Goal: Transaction & Acquisition: Purchase product/service

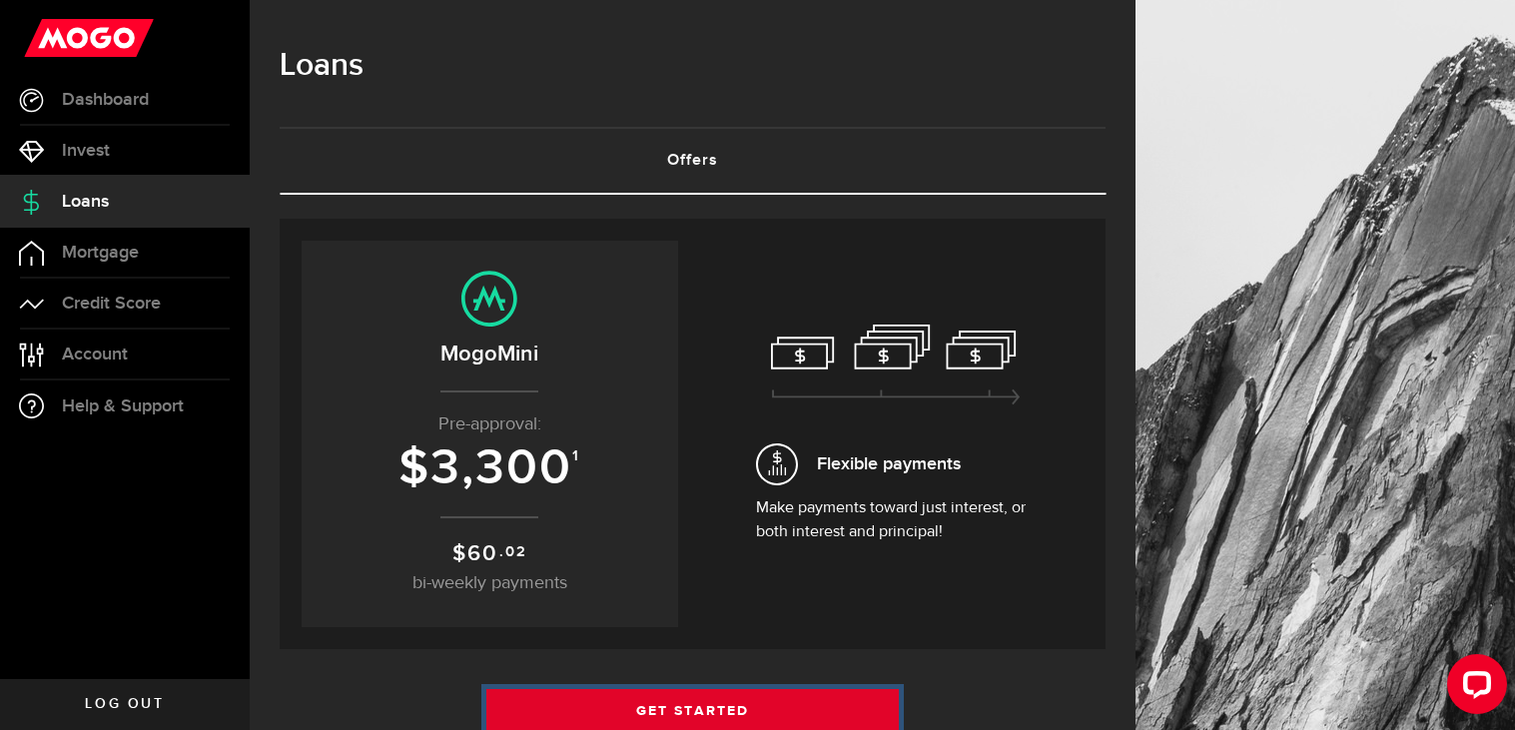
click at [612, 701] on link "Get Started" at bounding box center [692, 710] width 413 height 42
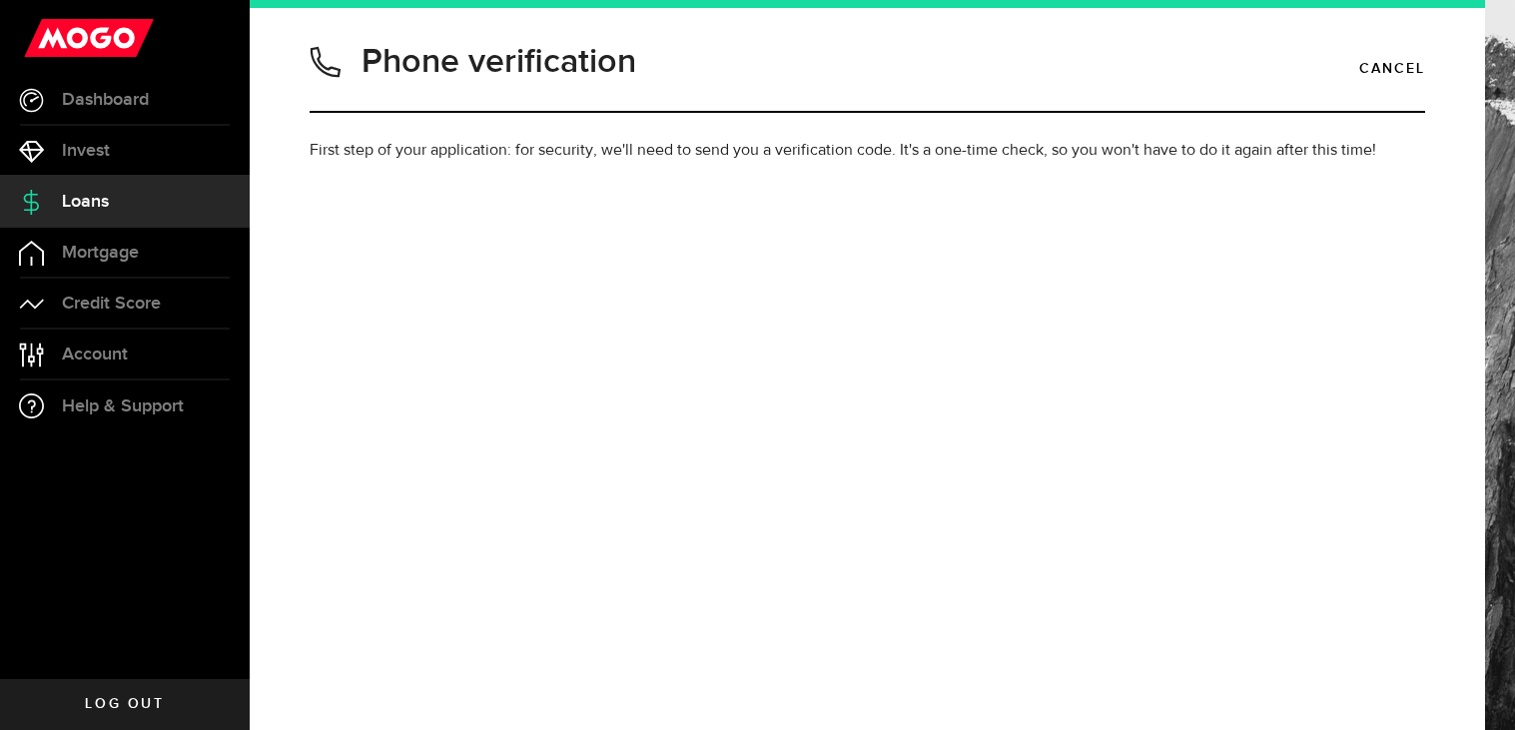
type input "4378707334"
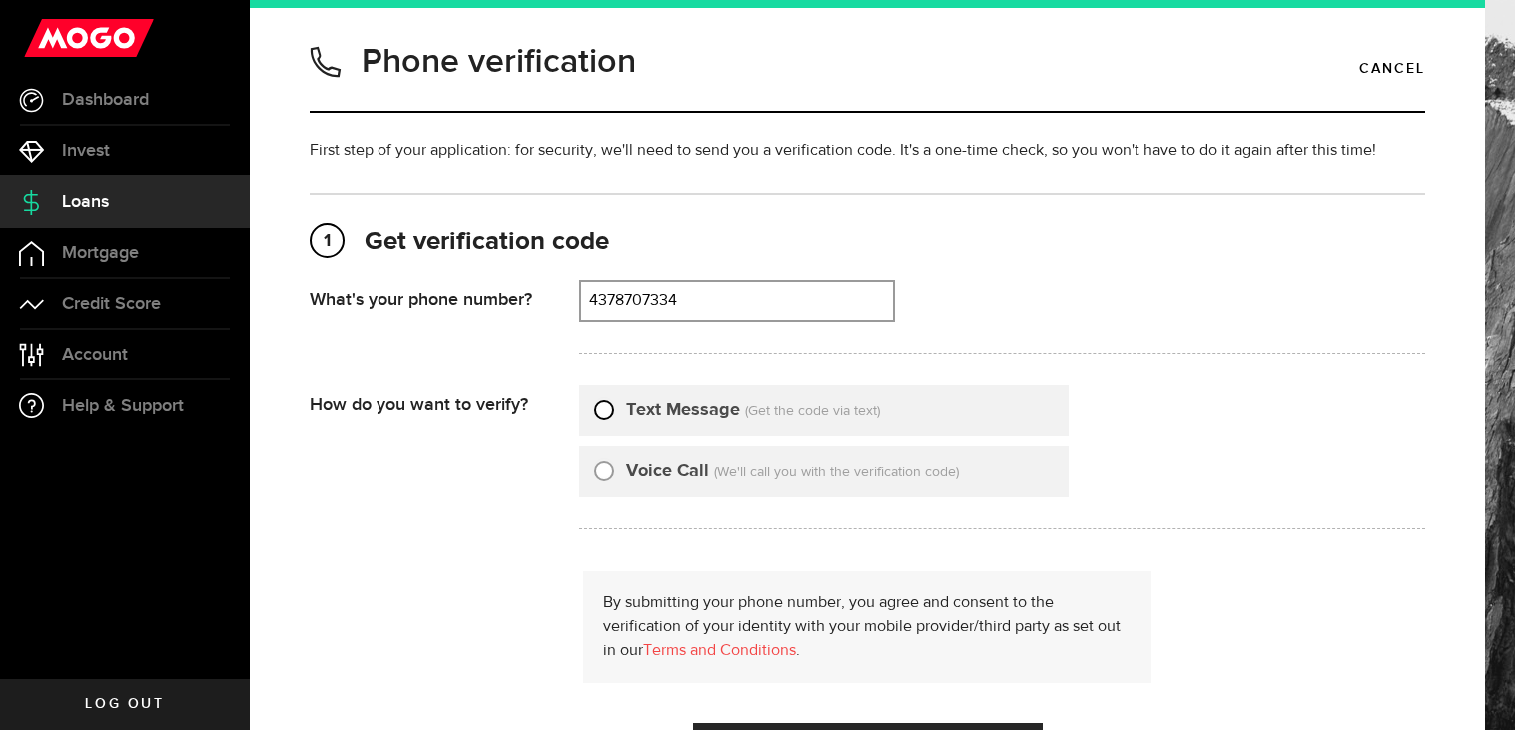
click at [597, 408] on input "Text Message" at bounding box center [604, 407] width 20 height 20
radio input "true"
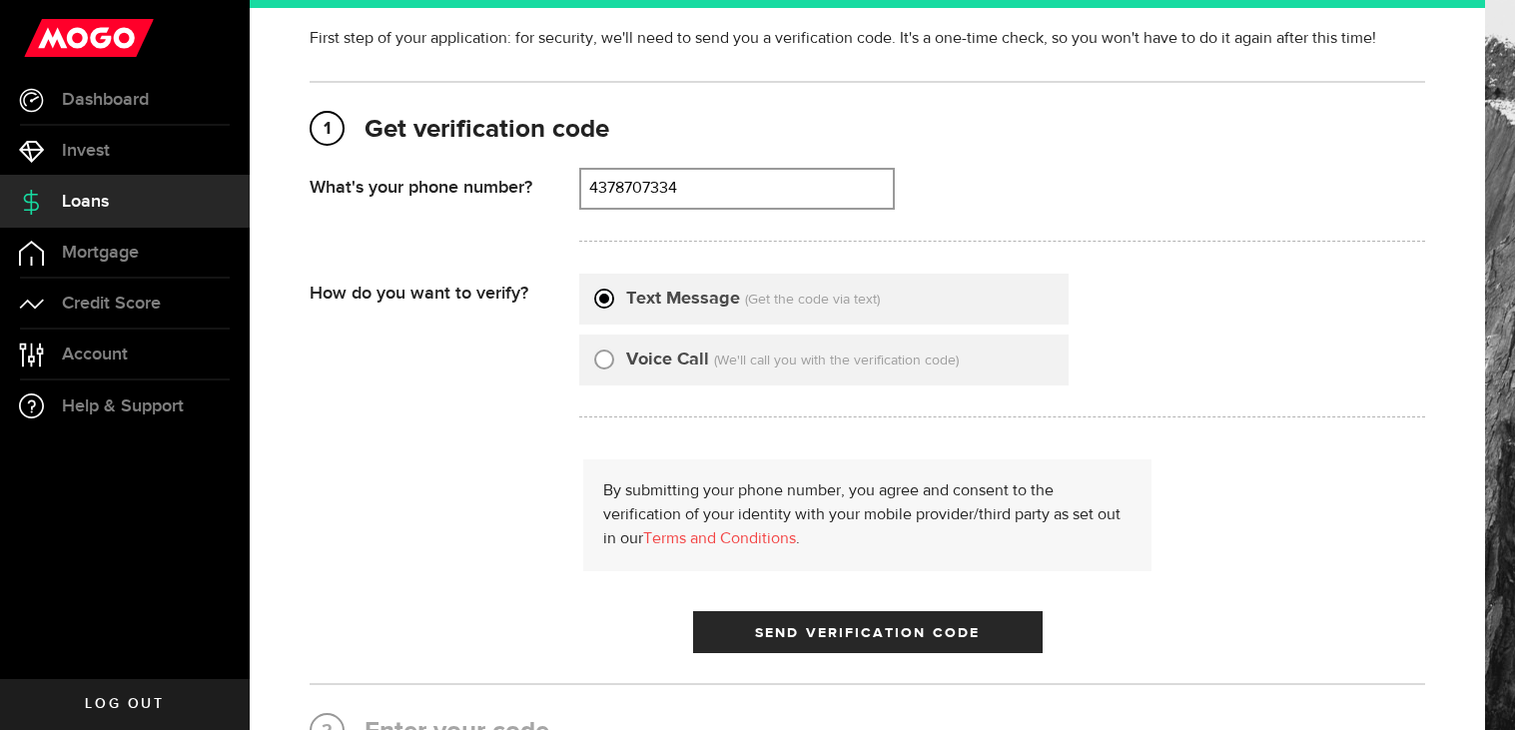
scroll to position [143, 0]
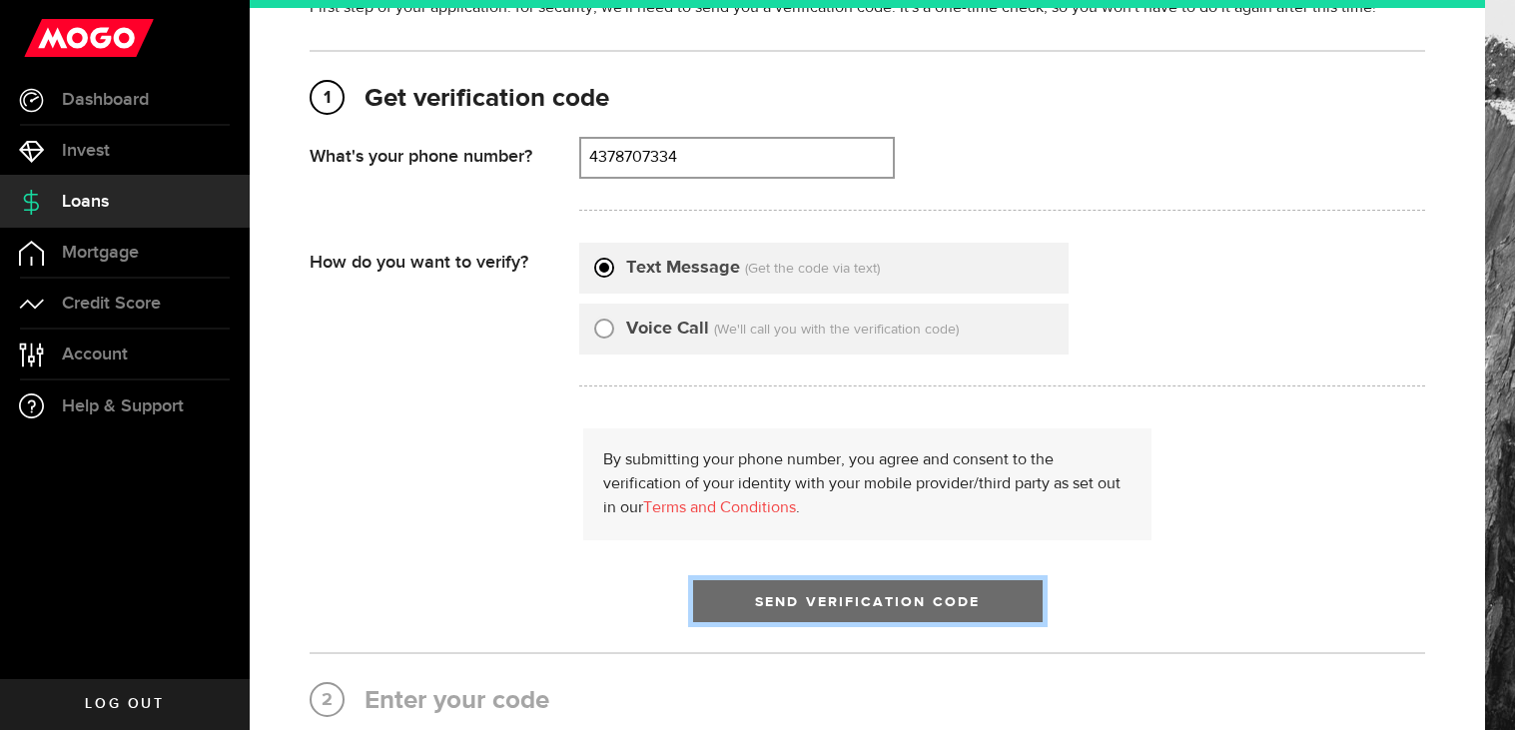
click at [787, 601] on span "Send Verification Code" at bounding box center [867, 602] width 225 height 14
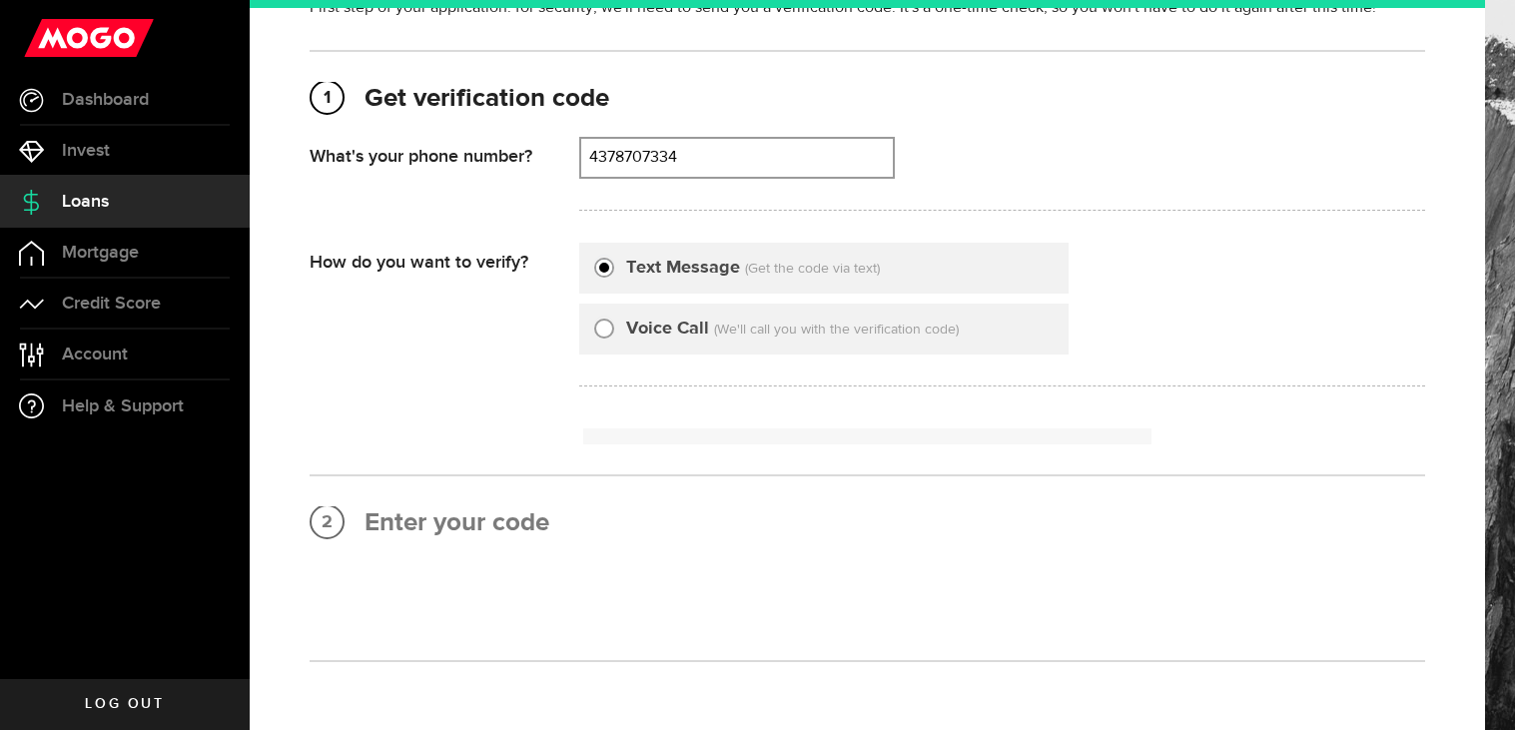
scroll to position [0, 0]
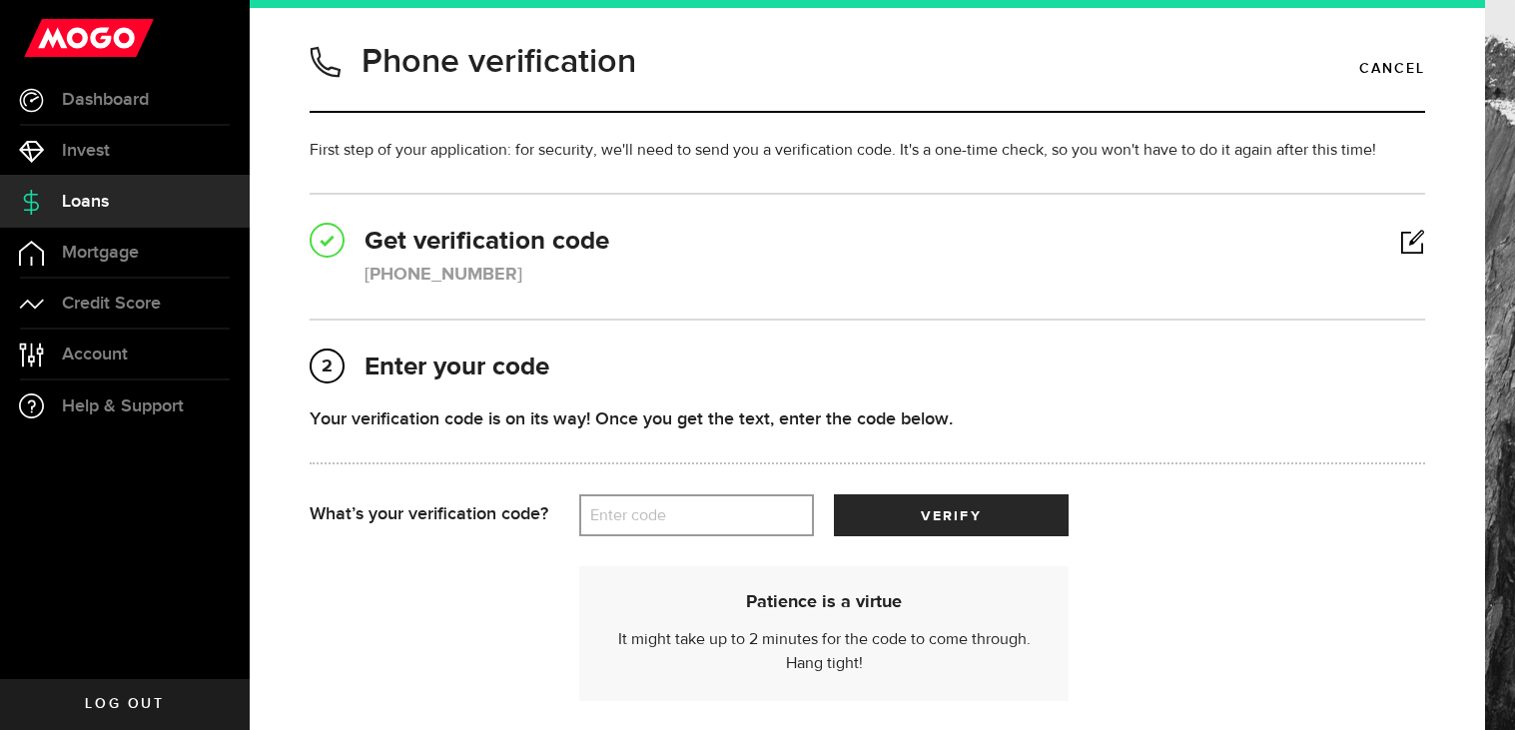
click at [648, 495] on label "Enter code" at bounding box center [696, 515] width 235 height 41
click at [648, 494] on input "Enter code" at bounding box center [696, 515] width 235 height 42
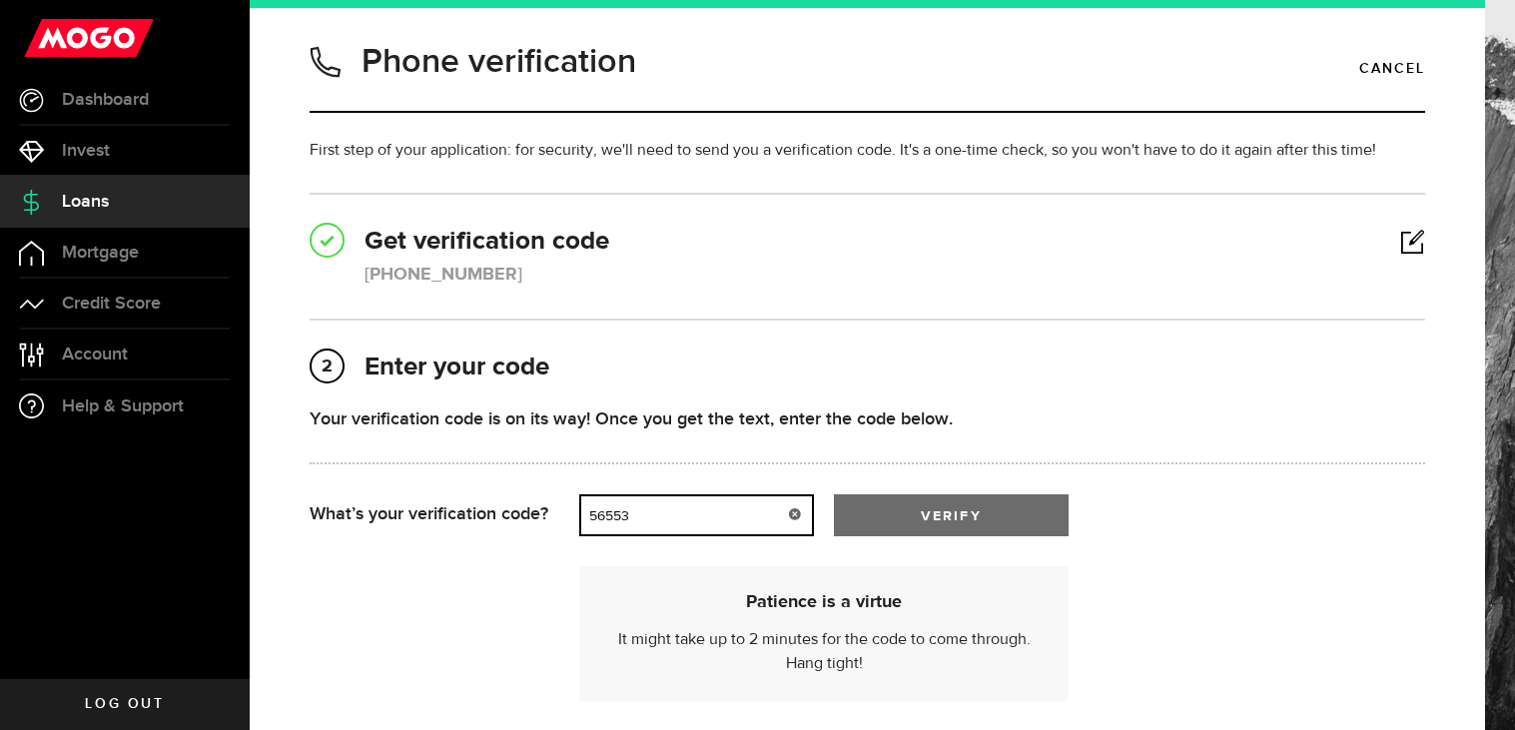
type input "56553"
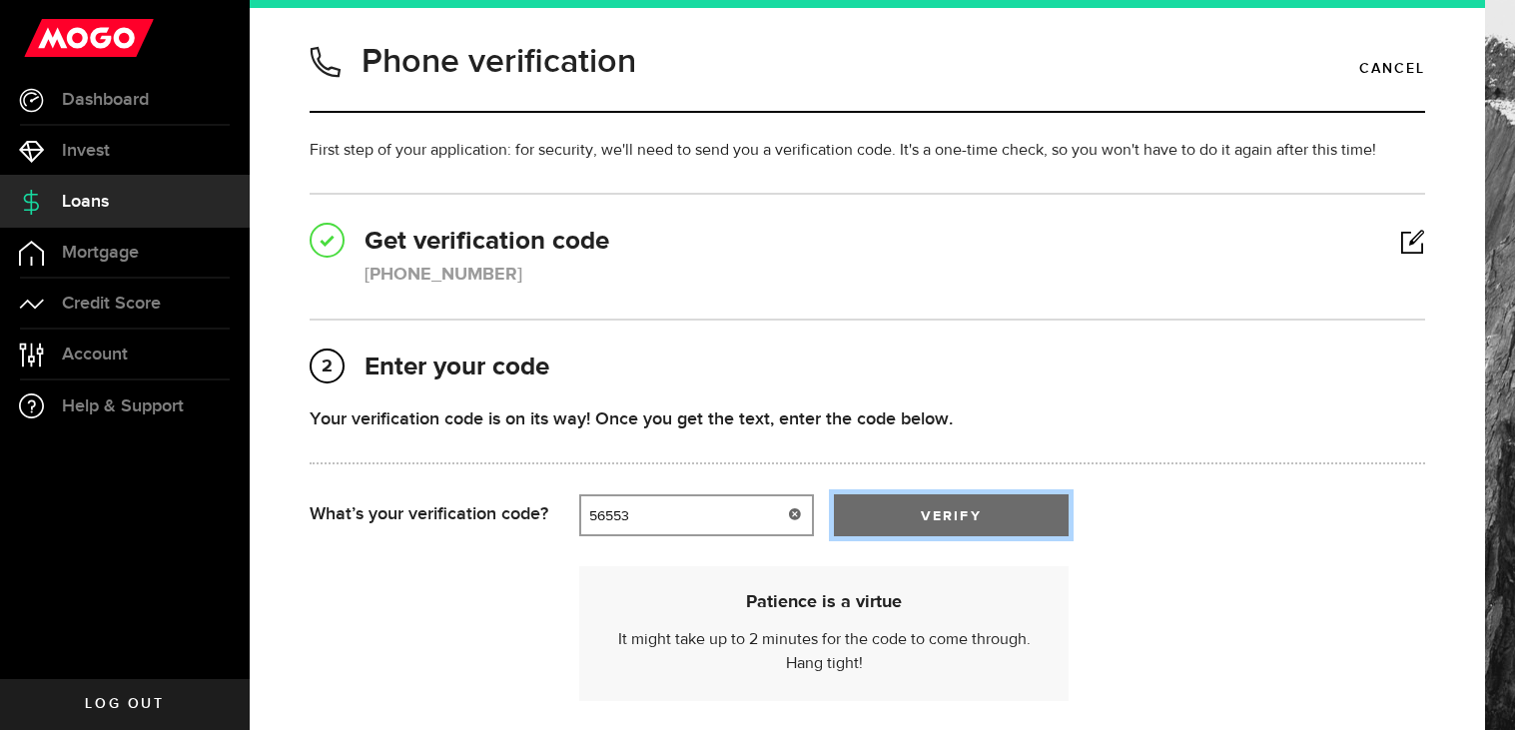
click at [984, 516] on button "verify" at bounding box center [951, 515] width 235 height 42
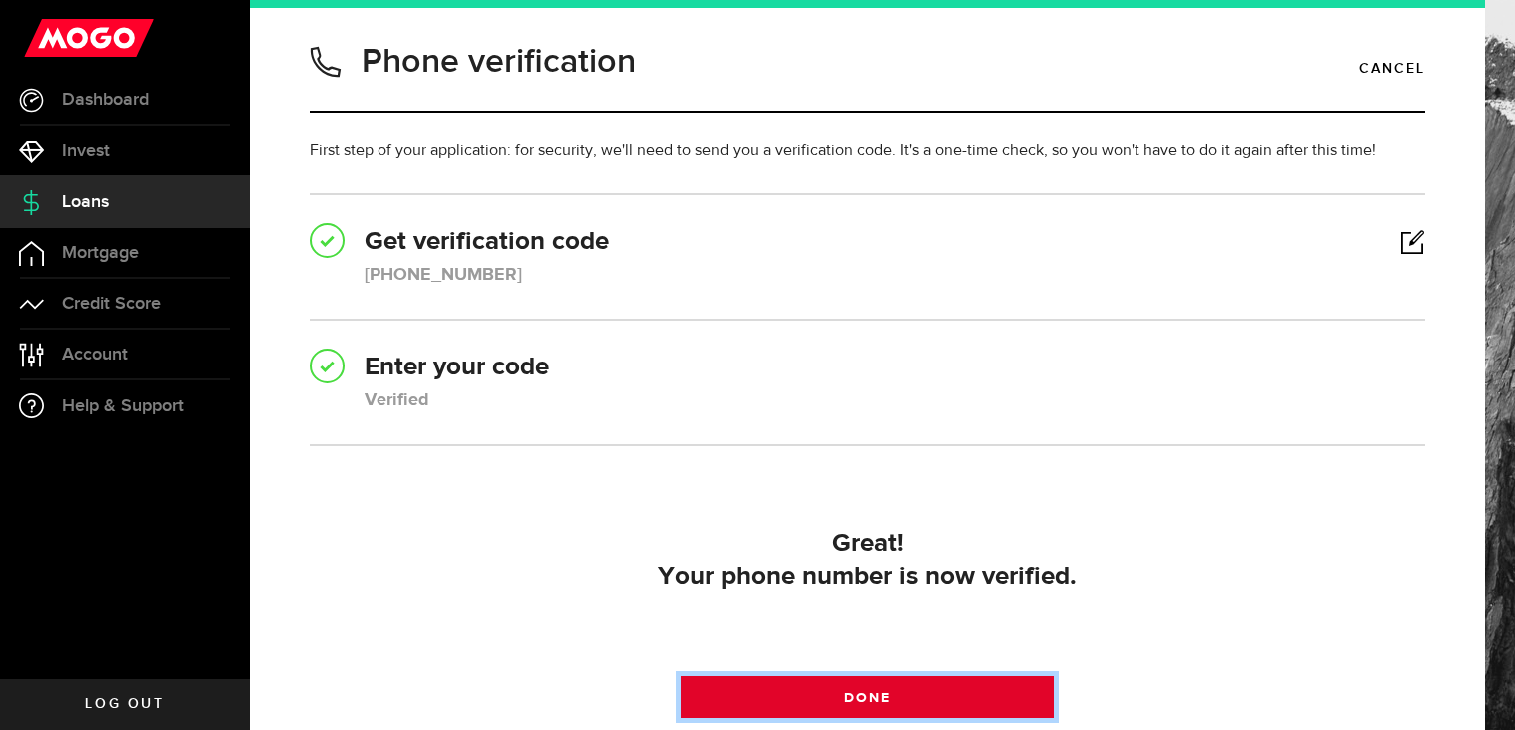
click at [807, 701] on link "Done" at bounding box center [867, 697] width 372 height 42
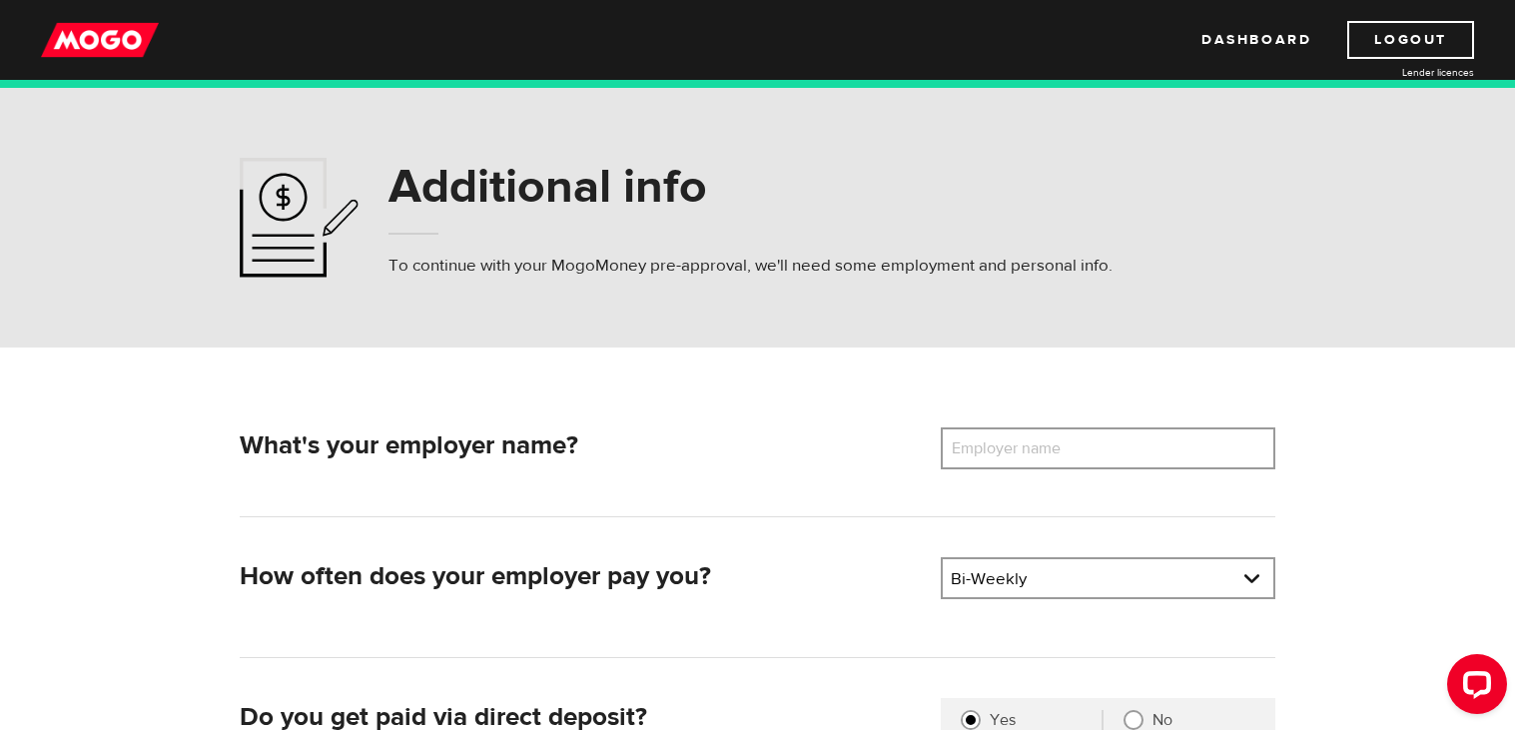
click at [1064, 448] on label "Employer name" at bounding box center [1021, 448] width 161 height 42
click at [1064, 448] on input "Employer name" at bounding box center [1108, 448] width 335 height 42
click at [987, 446] on input "CNW Services" at bounding box center [1108, 448] width 335 height 42
click at [994, 446] on input "CNW Services" at bounding box center [1108, 448] width 335 height 42
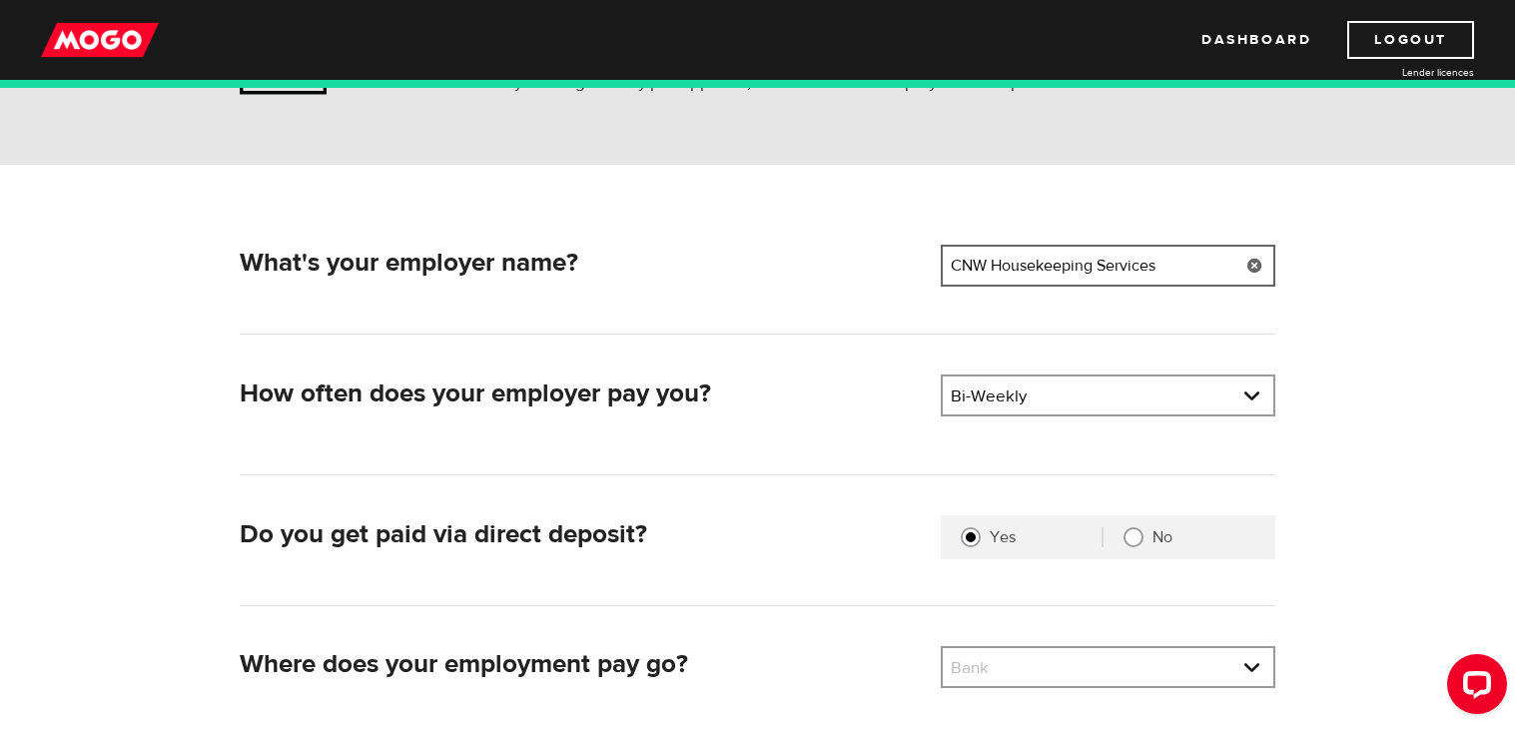
scroll to position [279, 0]
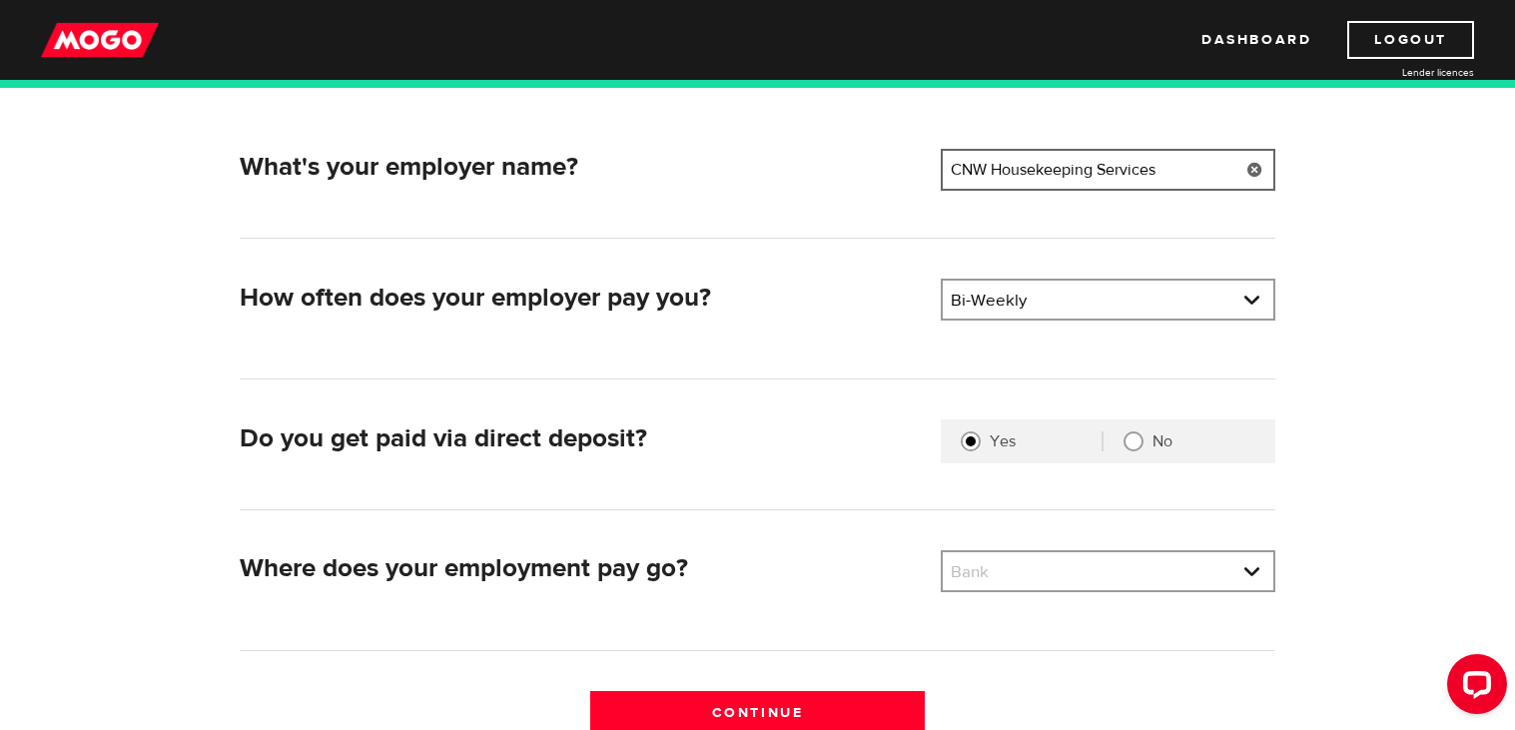
type input "CNW Housekeeping Services"
click at [1131, 473] on div "Do you get paid via direct deposit? Are you paid by direct deposit? Selection r…" at bounding box center [758, 464] width 1036 height 90
click at [1160, 569] on link at bounding box center [1108, 571] width 331 height 38
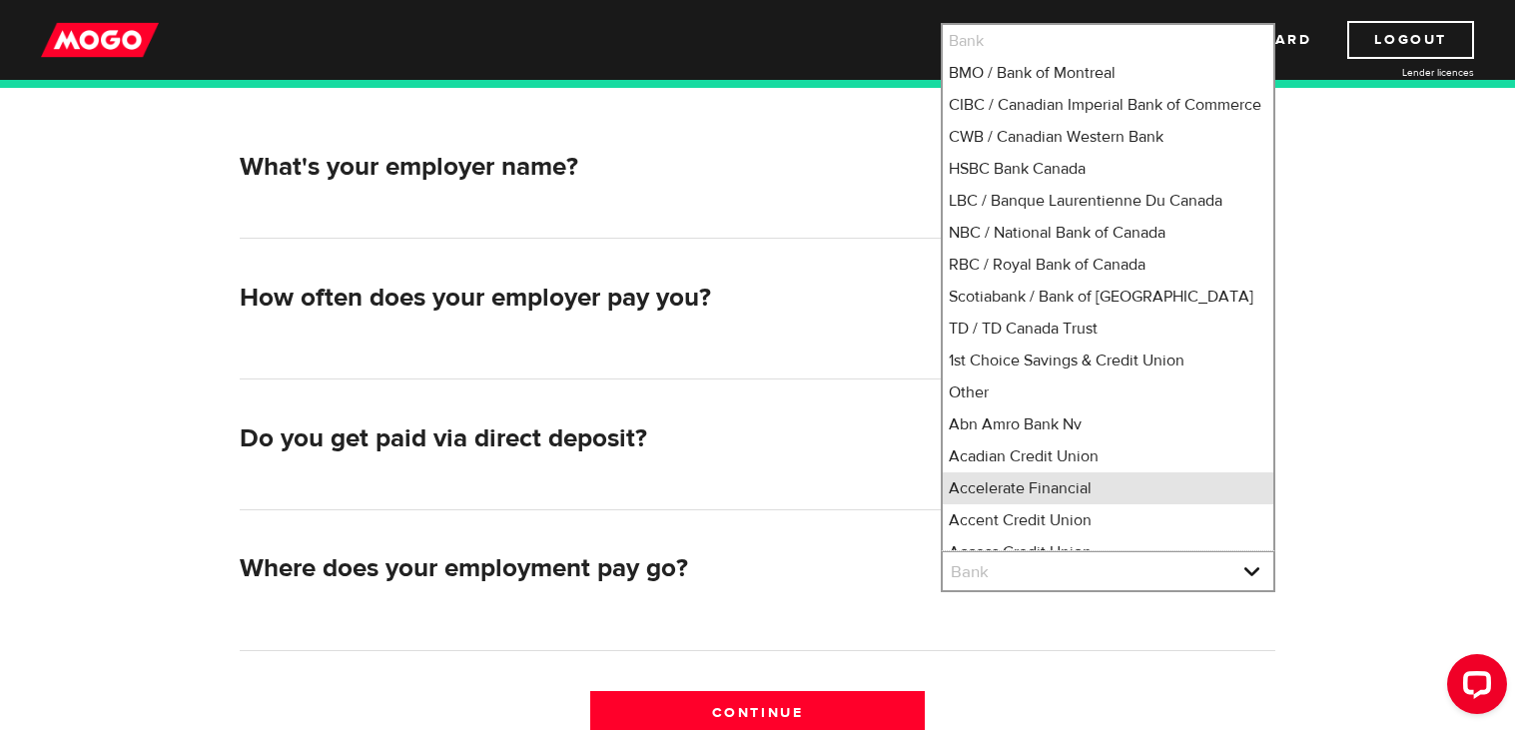
scroll to position [8, 0]
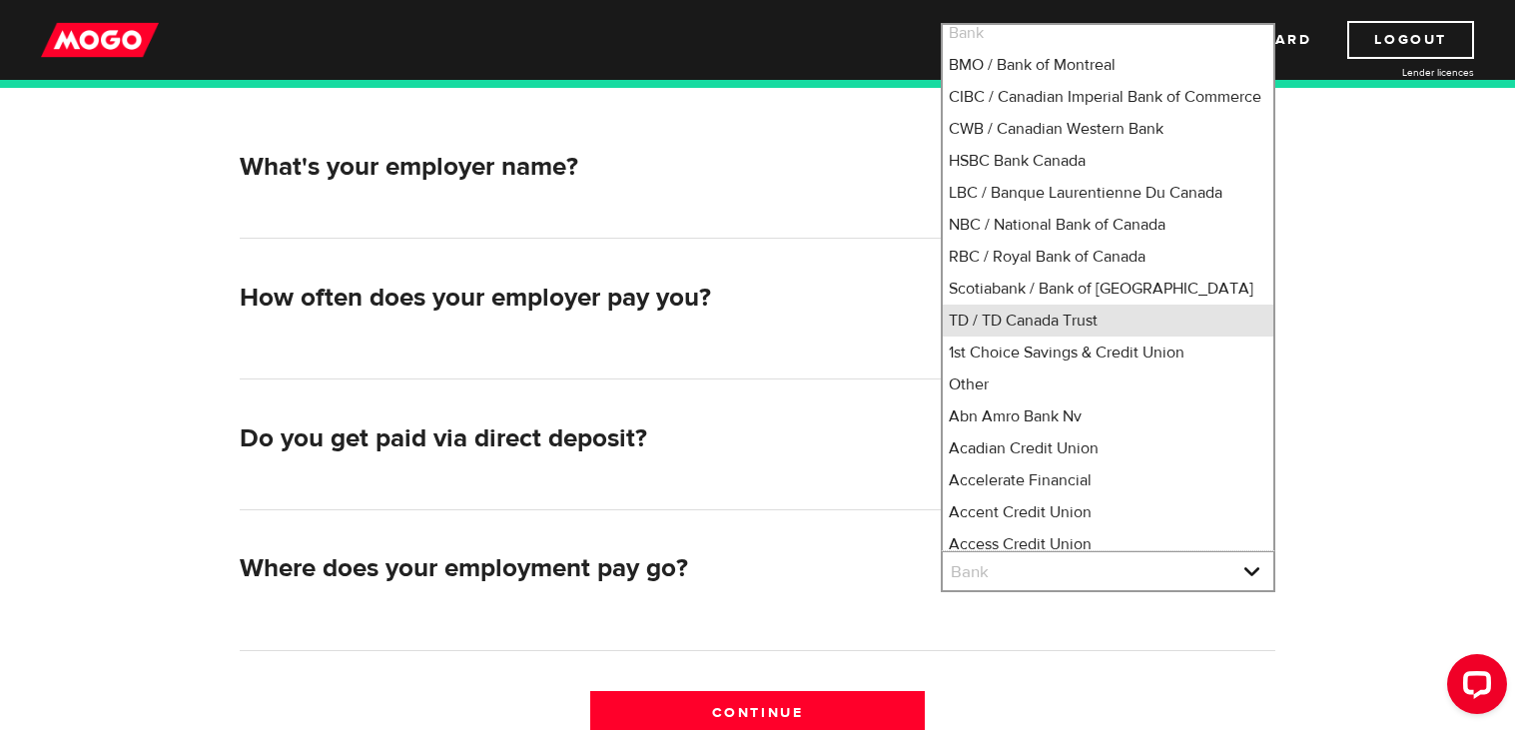
click at [1010, 337] on li "TD / TD Canada Trust" at bounding box center [1108, 321] width 331 height 32
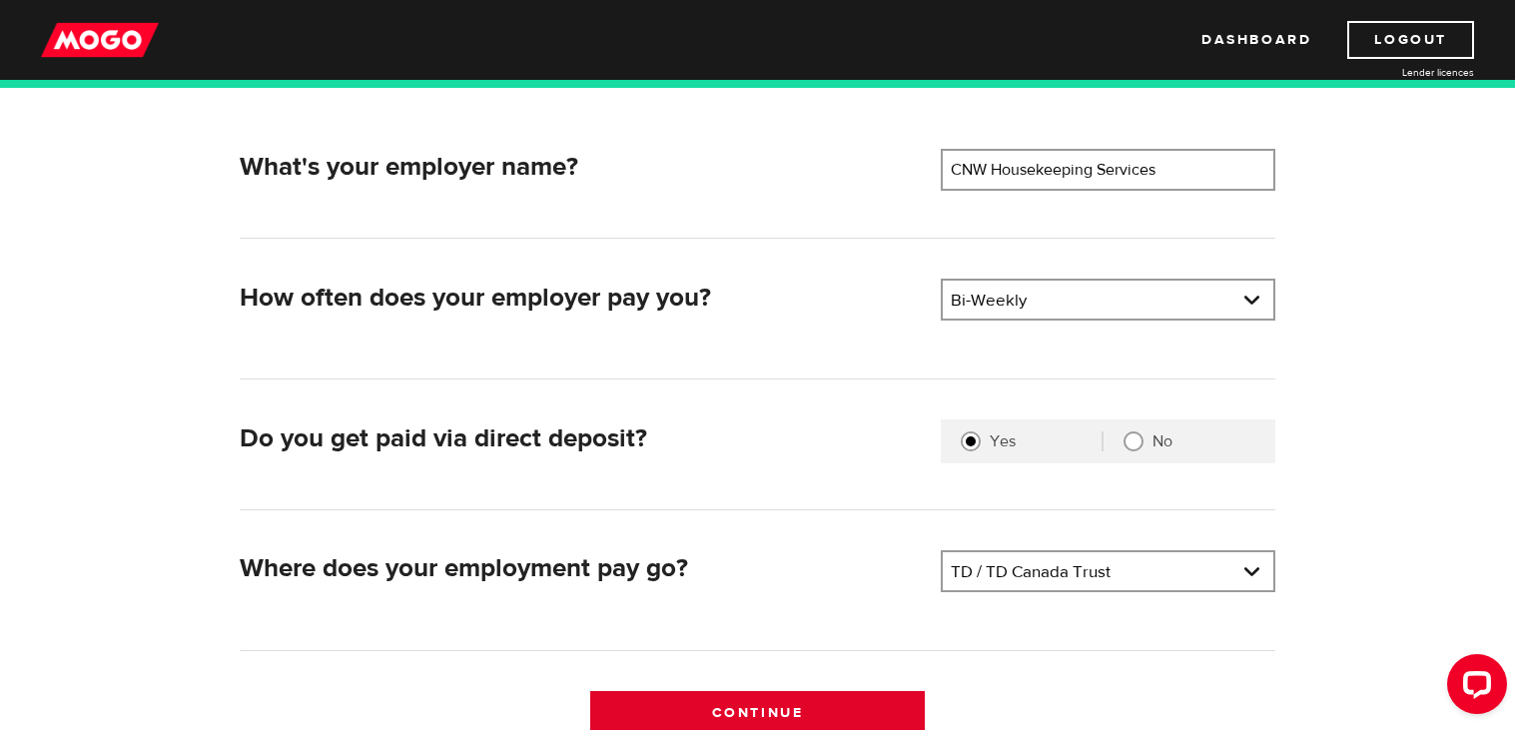
click at [720, 712] on input "Continue" at bounding box center [757, 712] width 335 height 42
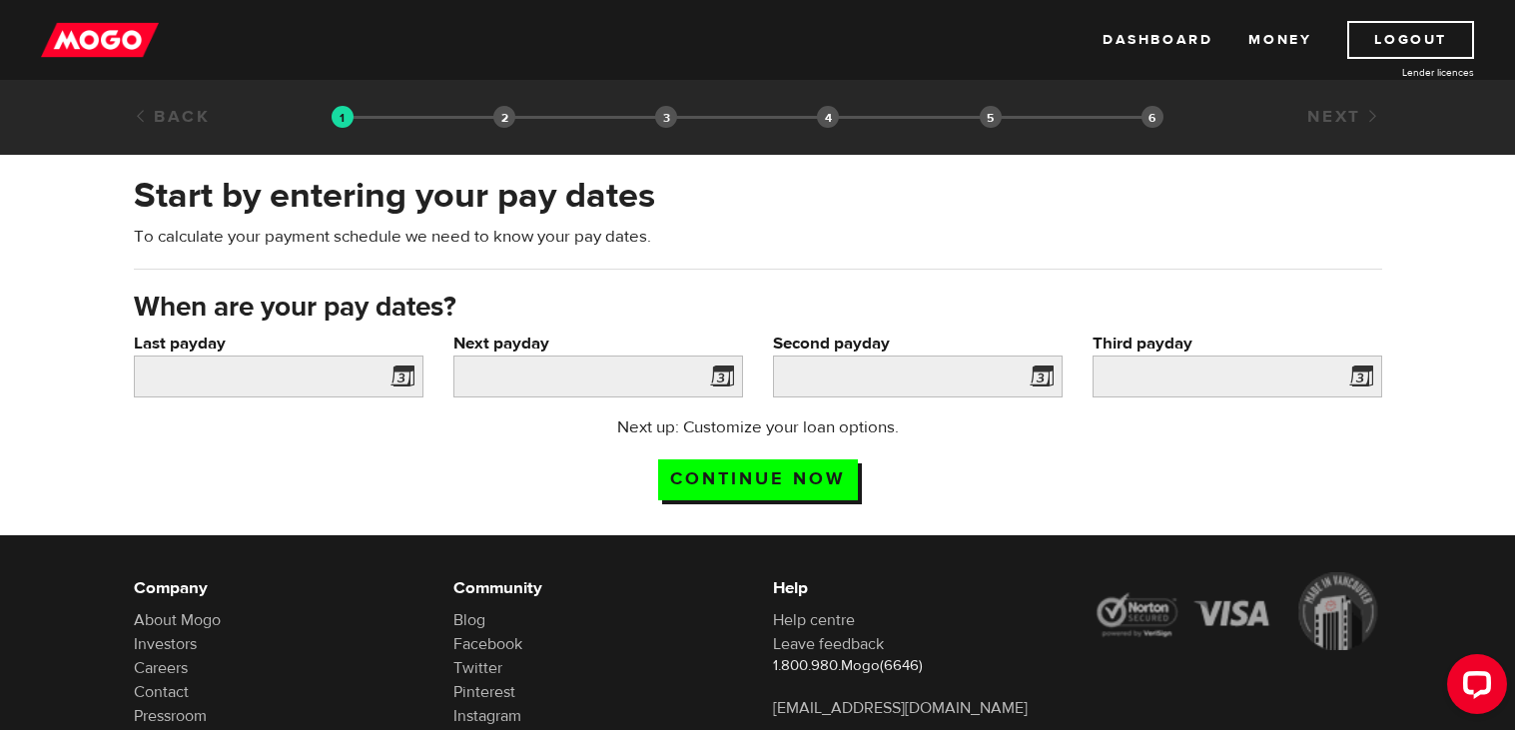
click at [402, 378] on span at bounding box center [399, 380] width 30 height 32
click at [400, 382] on span at bounding box center [399, 380] width 30 height 32
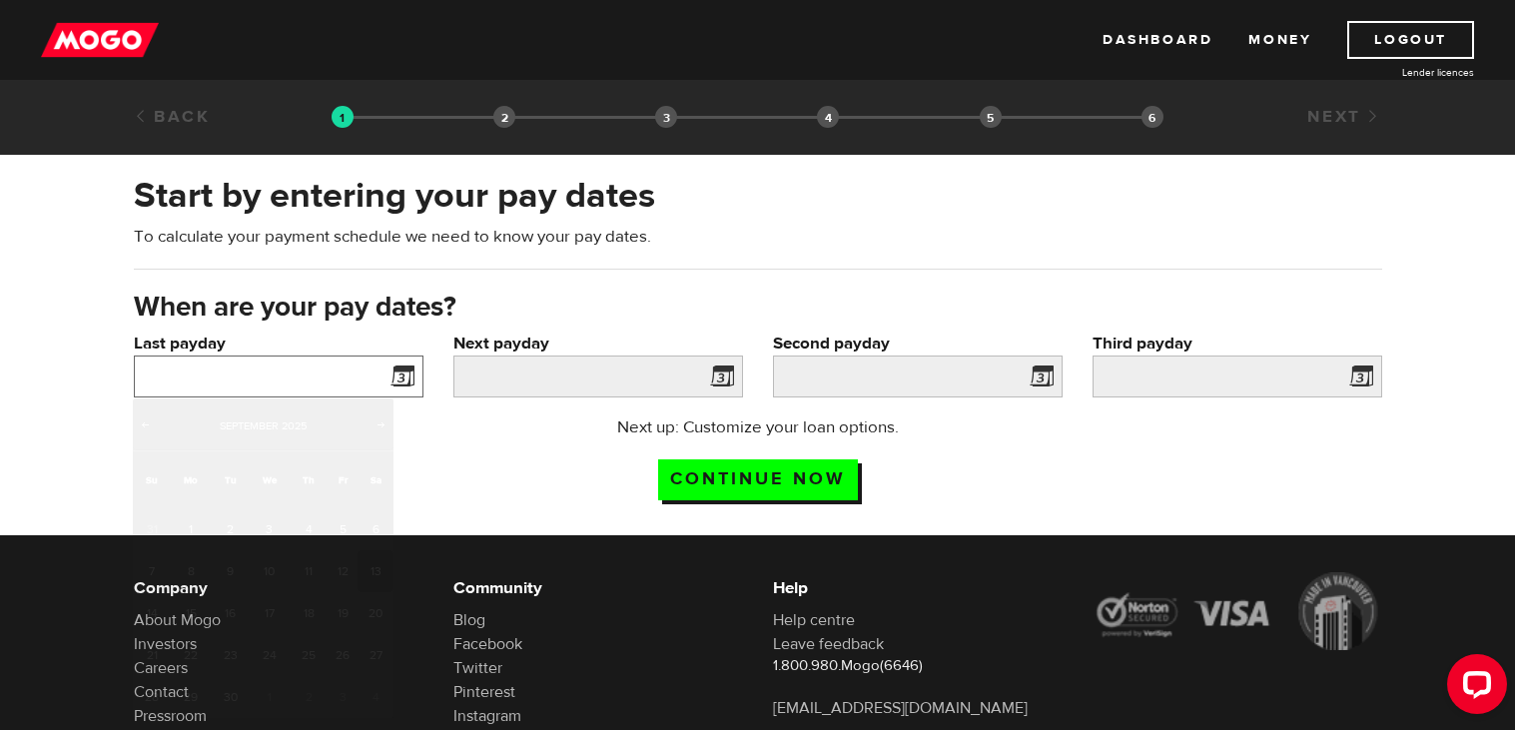
click at [323, 369] on input "Last payday" at bounding box center [279, 377] width 290 height 42
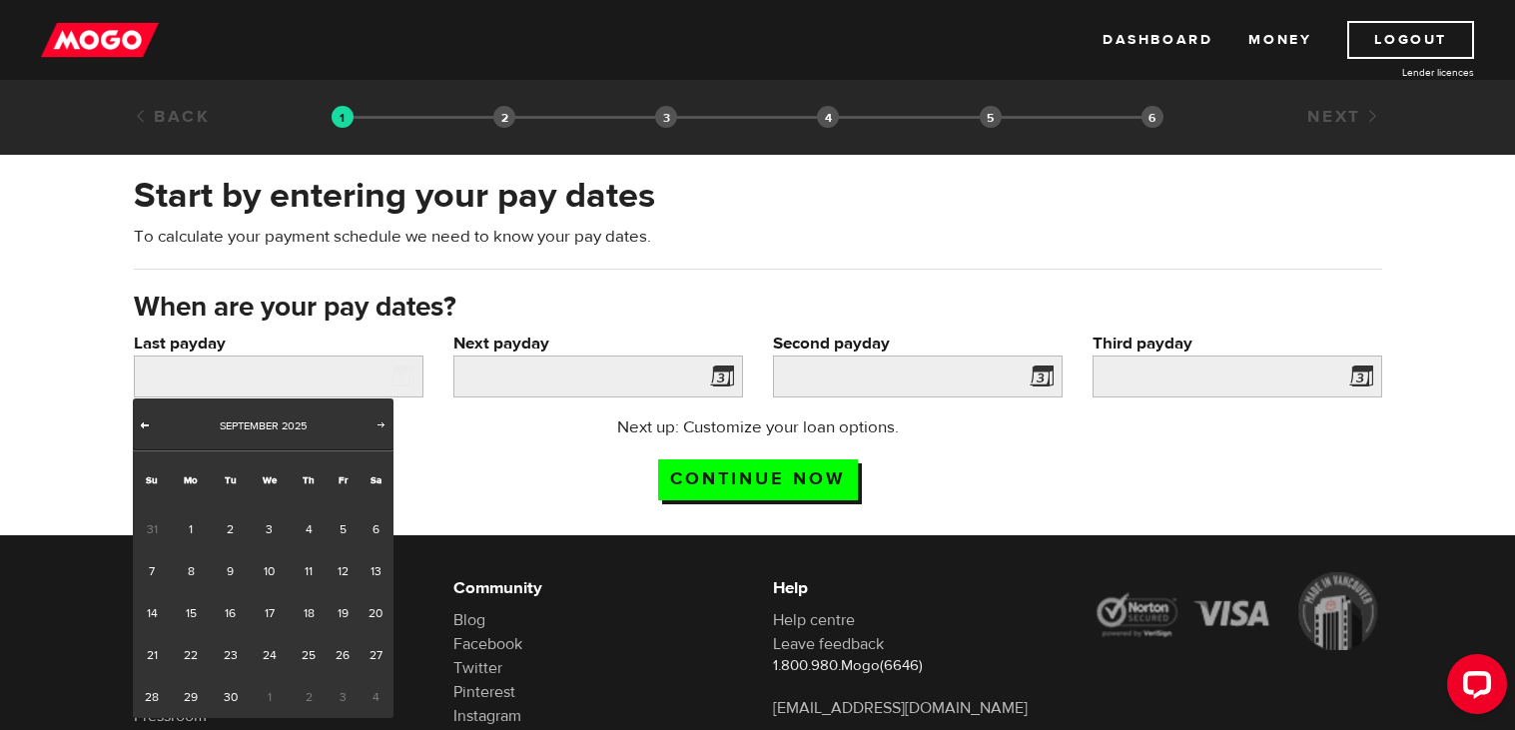
click at [150, 428] on span "Prev" at bounding box center [145, 424] width 16 height 16
click at [380, 423] on span "Next" at bounding box center [382, 424] width 16 height 16
click at [230, 577] on link "9" at bounding box center [230, 571] width 37 height 42
type input "2025/09/09"
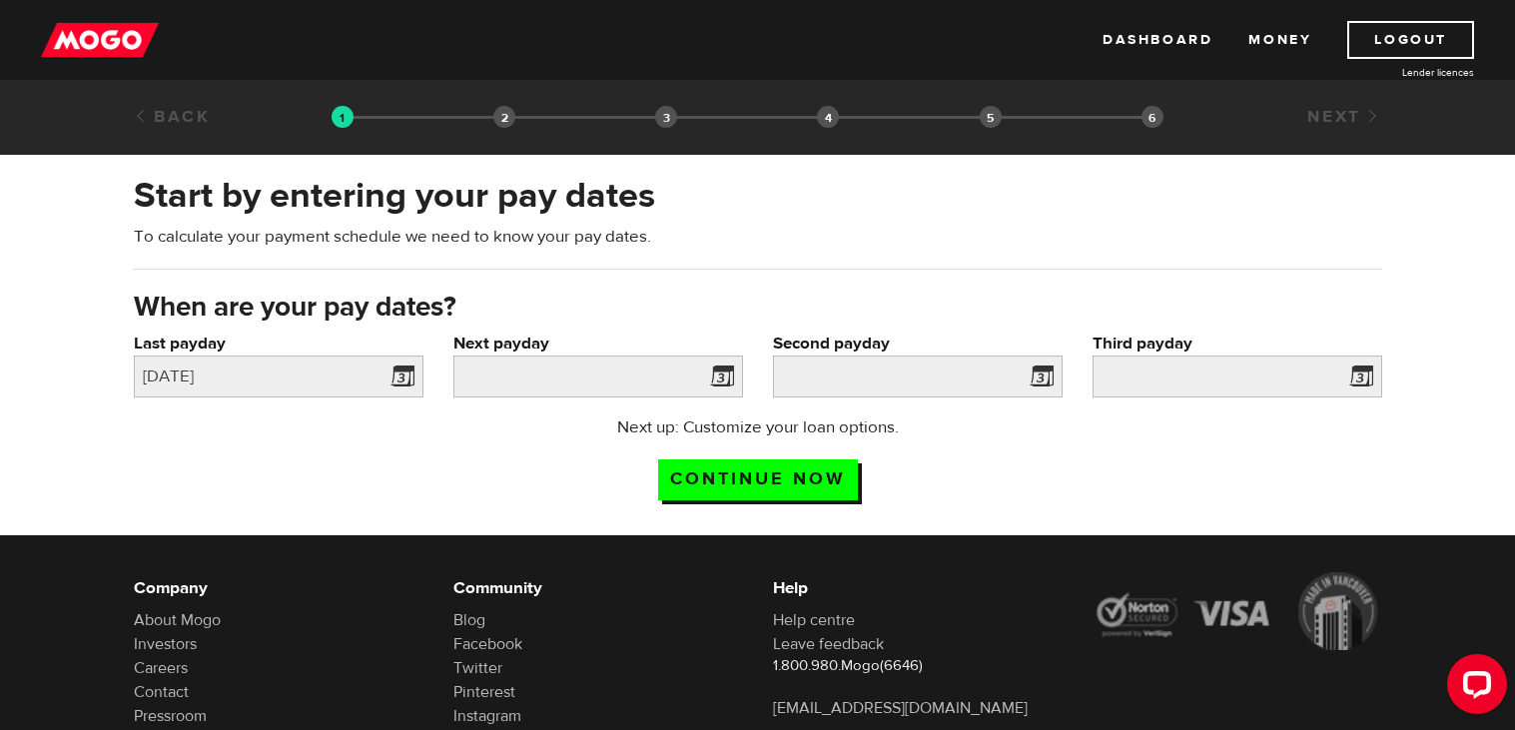
click at [718, 387] on span at bounding box center [718, 380] width 30 height 32
click at [723, 375] on span at bounding box center [718, 380] width 30 height 32
click at [590, 385] on input "Next payday" at bounding box center [598, 377] width 290 height 42
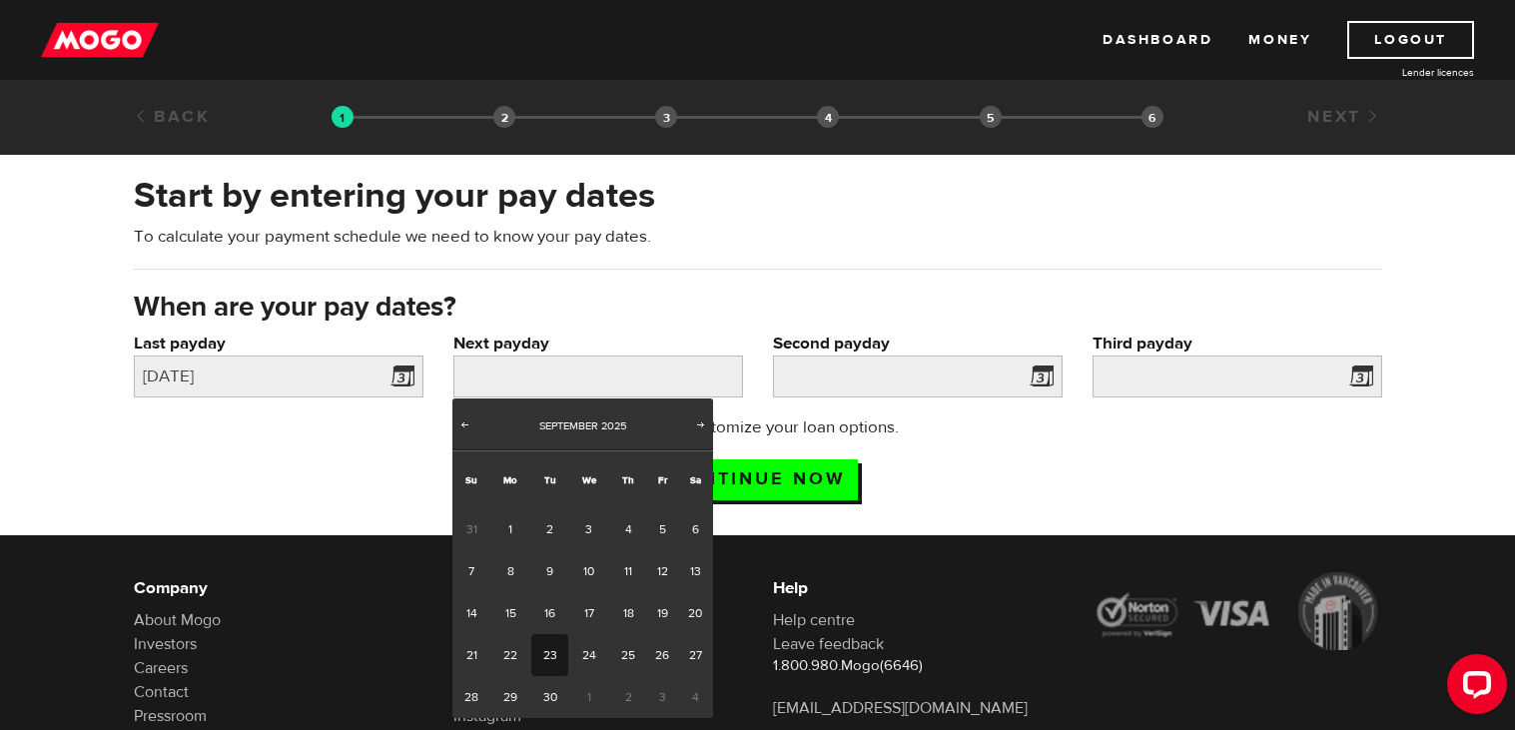
click at [544, 656] on link "23" at bounding box center [549, 655] width 37 height 42
type input "2025/09/23"
type input "2025/10/7"
type input "2025/10/21"
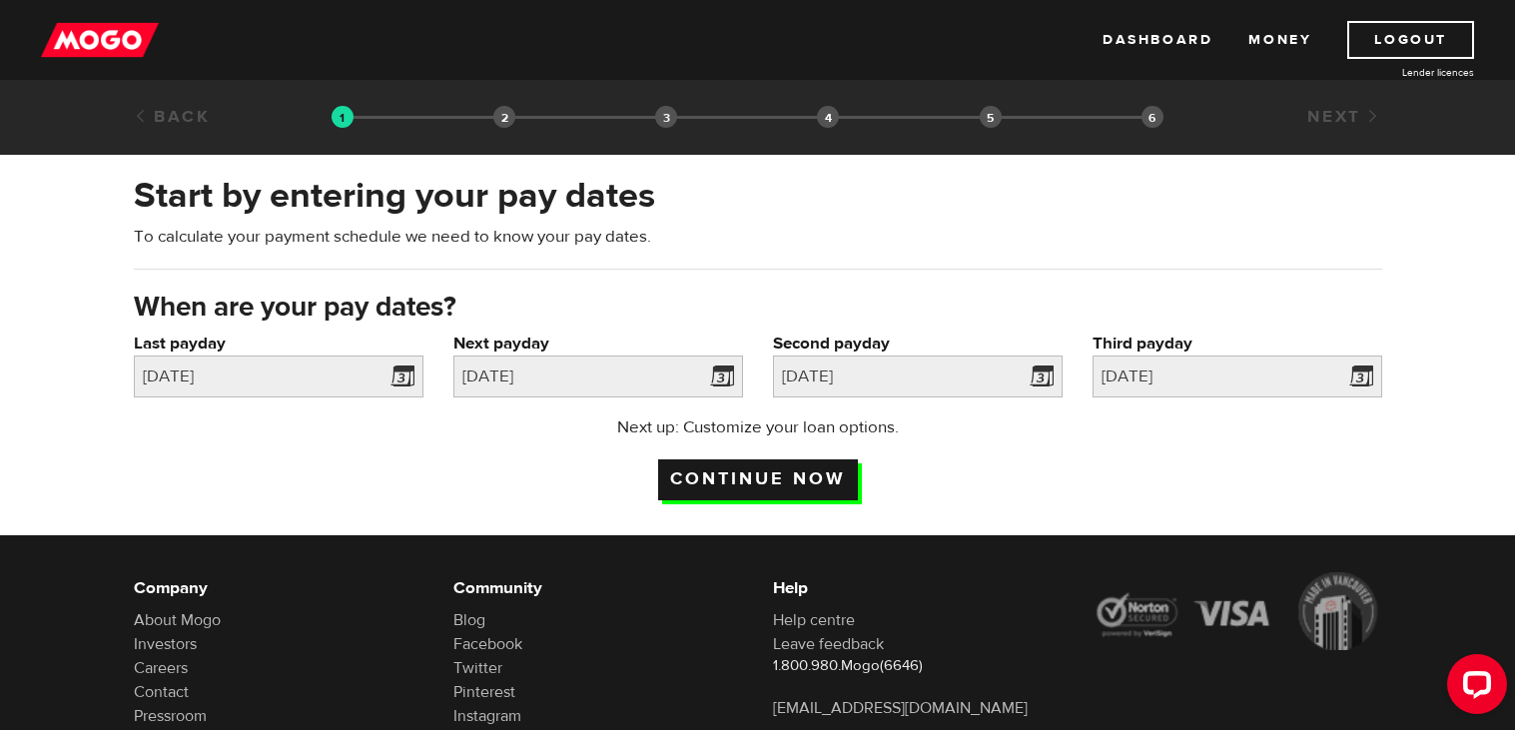
click at [816, 473] on input "Continue now" at bounding box center [758, 479] width 200 height 41
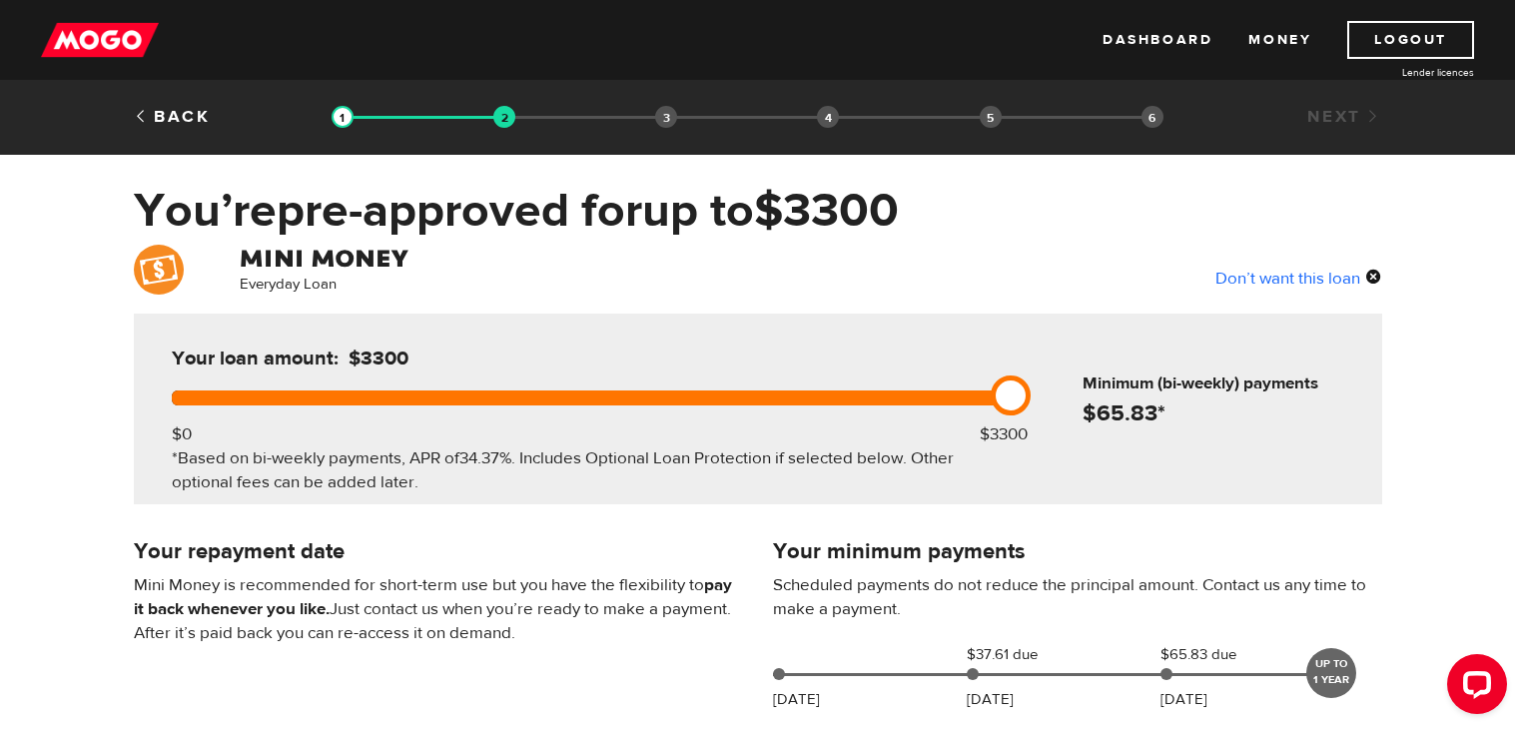
click at [1017, 396] on link at bounding box center [1011, 396] width 40 height 40
click at [1011, 393] on link at bounding box center [1011, 396] width 40 height 40
drag, startPoint x: 1007, startPoint y: 392, endPoint x: 919, endPoint y: 443, distance: 102.1
click at [919, 443] on div "Your loan amount: $3000 $0 $3300 *Based on bi-weekly payments, APR of 34.37% . …" at bounding box center [587, 409] width 891 height 191
drag, startPoint x: 944, startPoint y: 395, endPoint x: 1023, endPoint y: 413, distance: 81.2
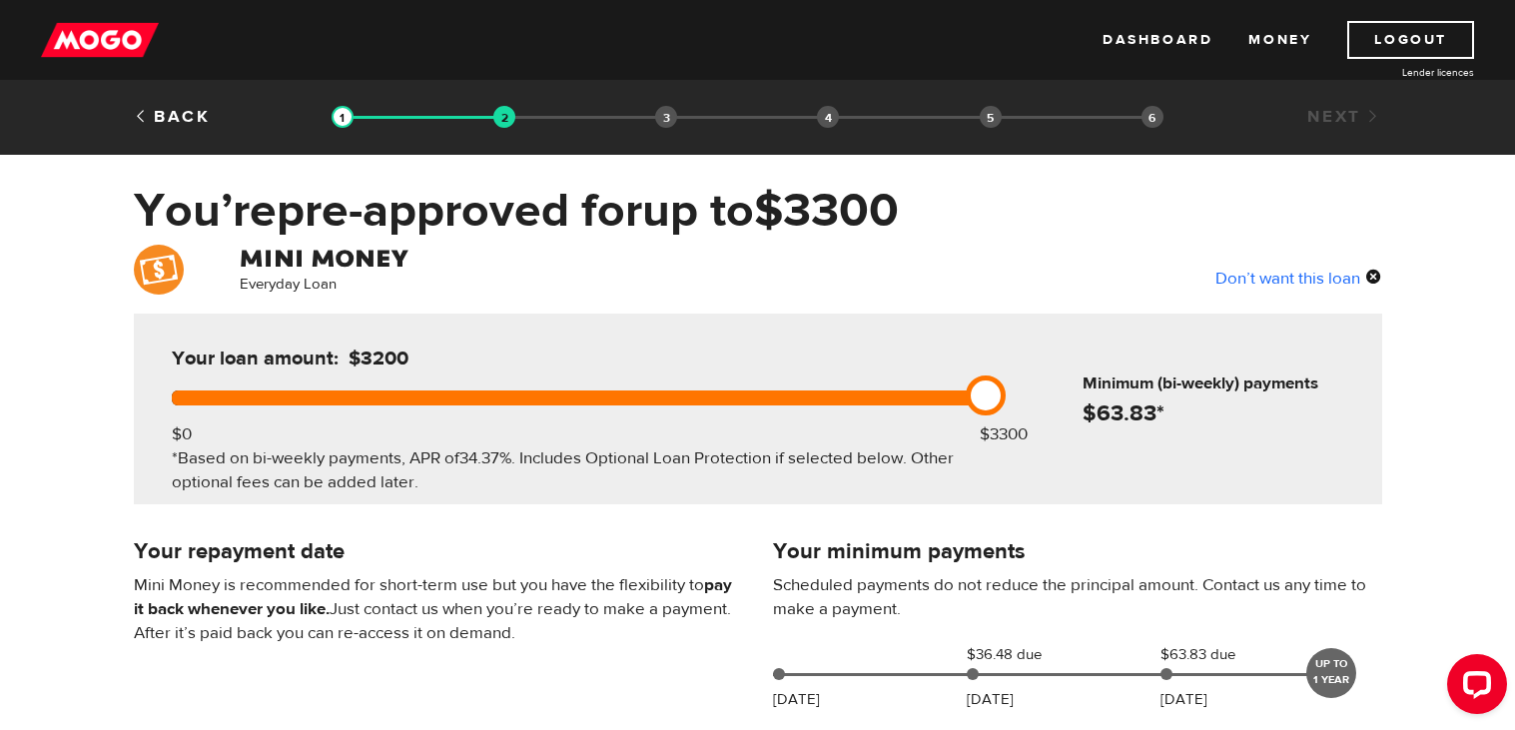
click at [1023, 413] on div "Your loan amount: $3200 $0 $3300 *Based on bi-weekly payments, APR of 34.37% . …" at bounding box center [587, 409] width 891 height 191
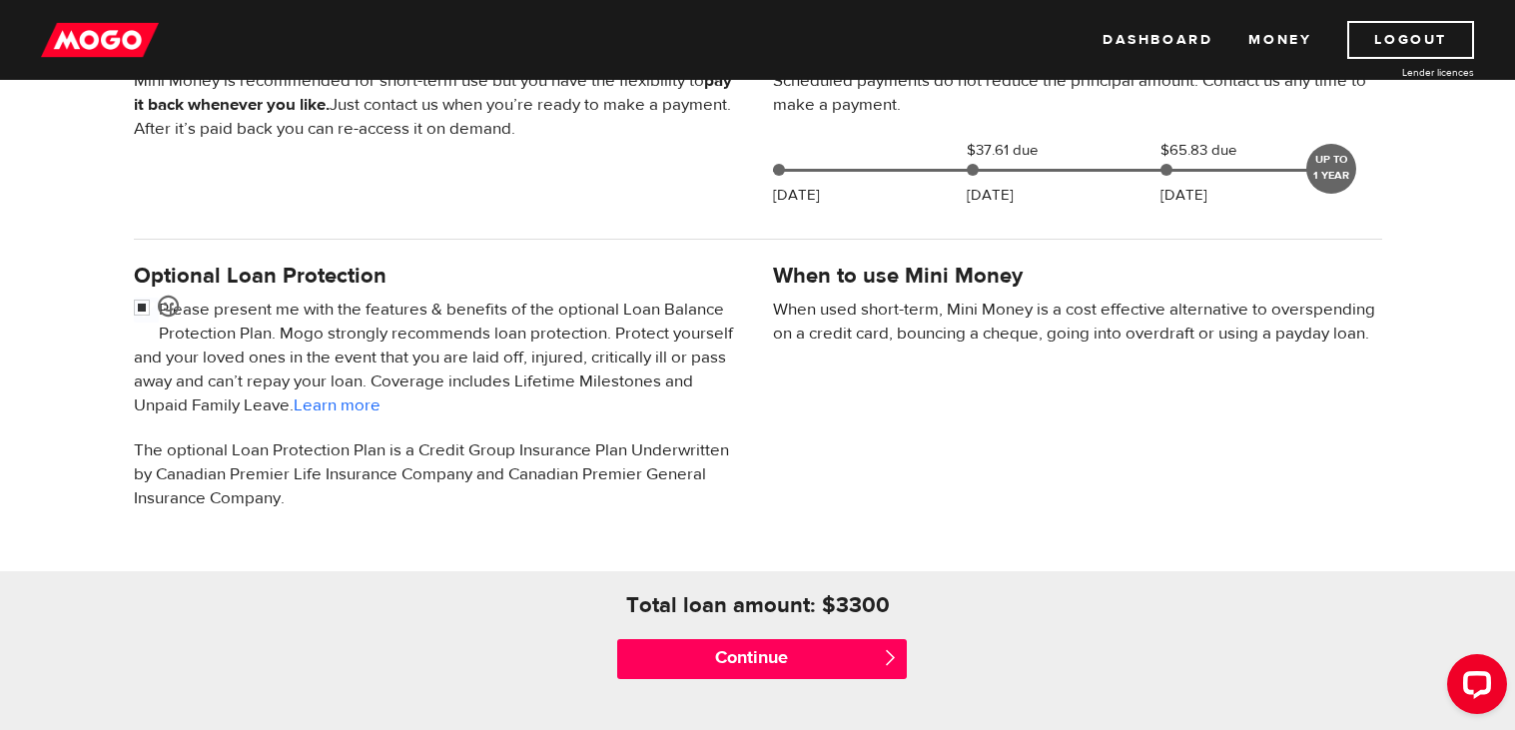
scroll to position [506, 0]
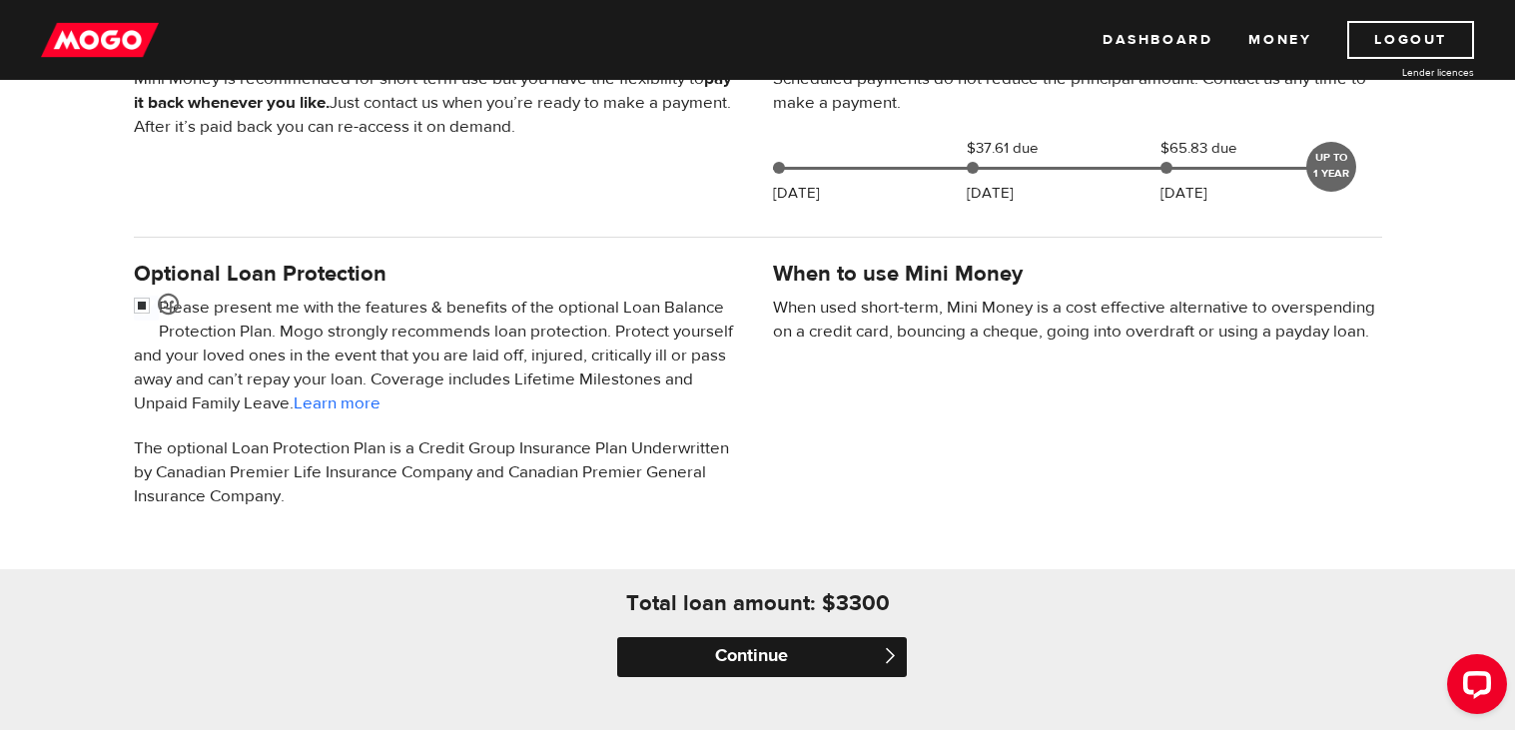
click at [798, 651] on input "Continue" at bounding box center [762, 657] width 290 height 40
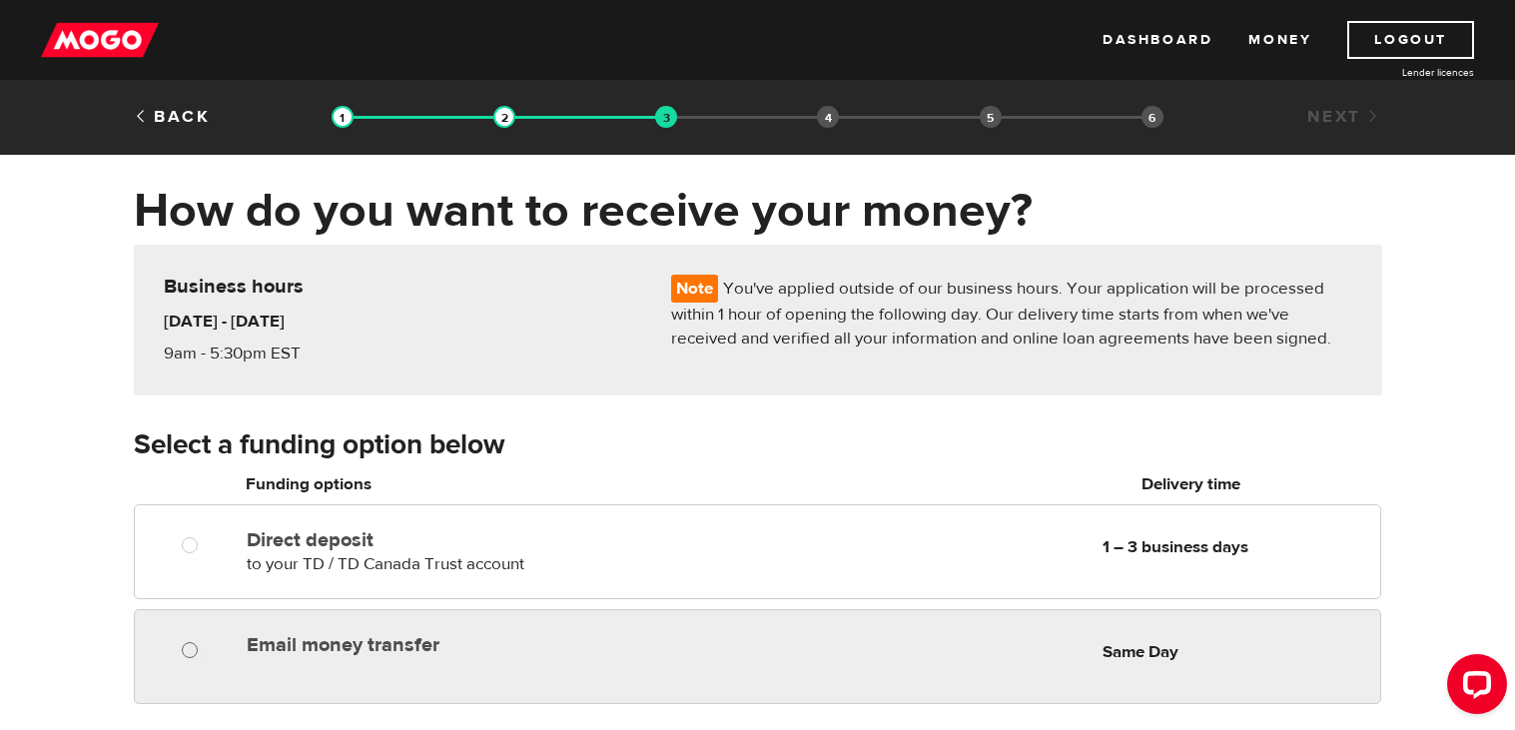
radio input "true"
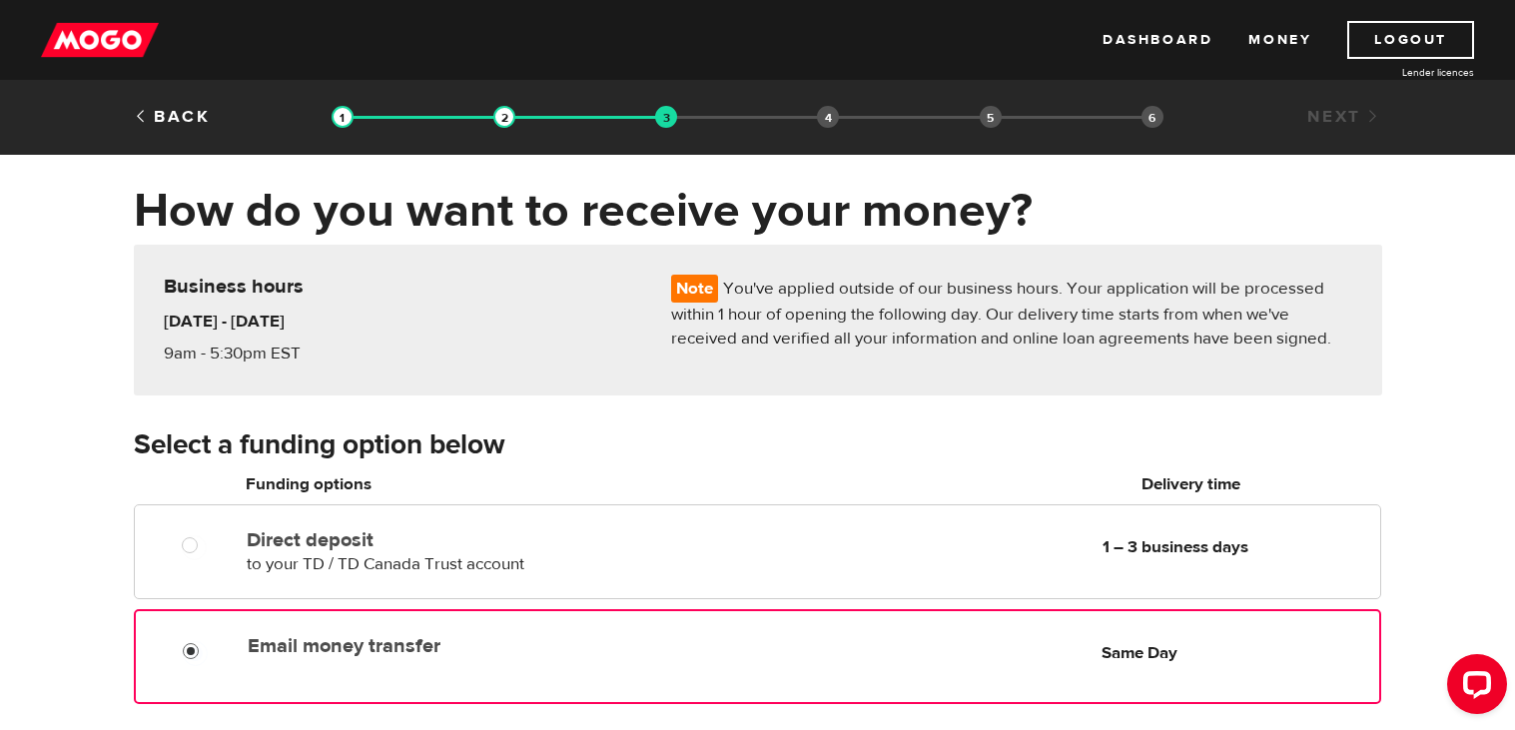
click at [189, 647] on input "Email money transfer" at bounding box center [195, 653] width 25 height 25
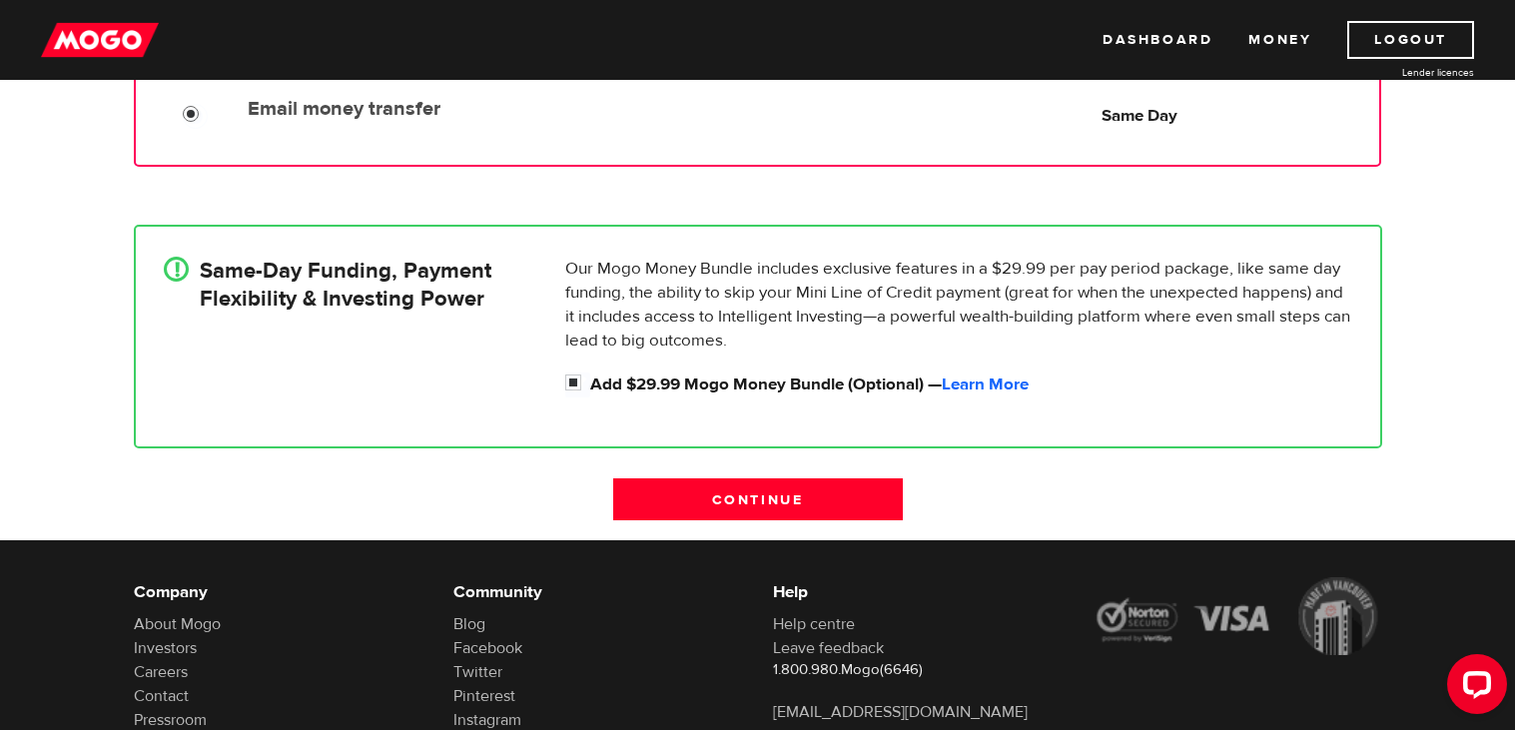
scroll to position [542, 0]
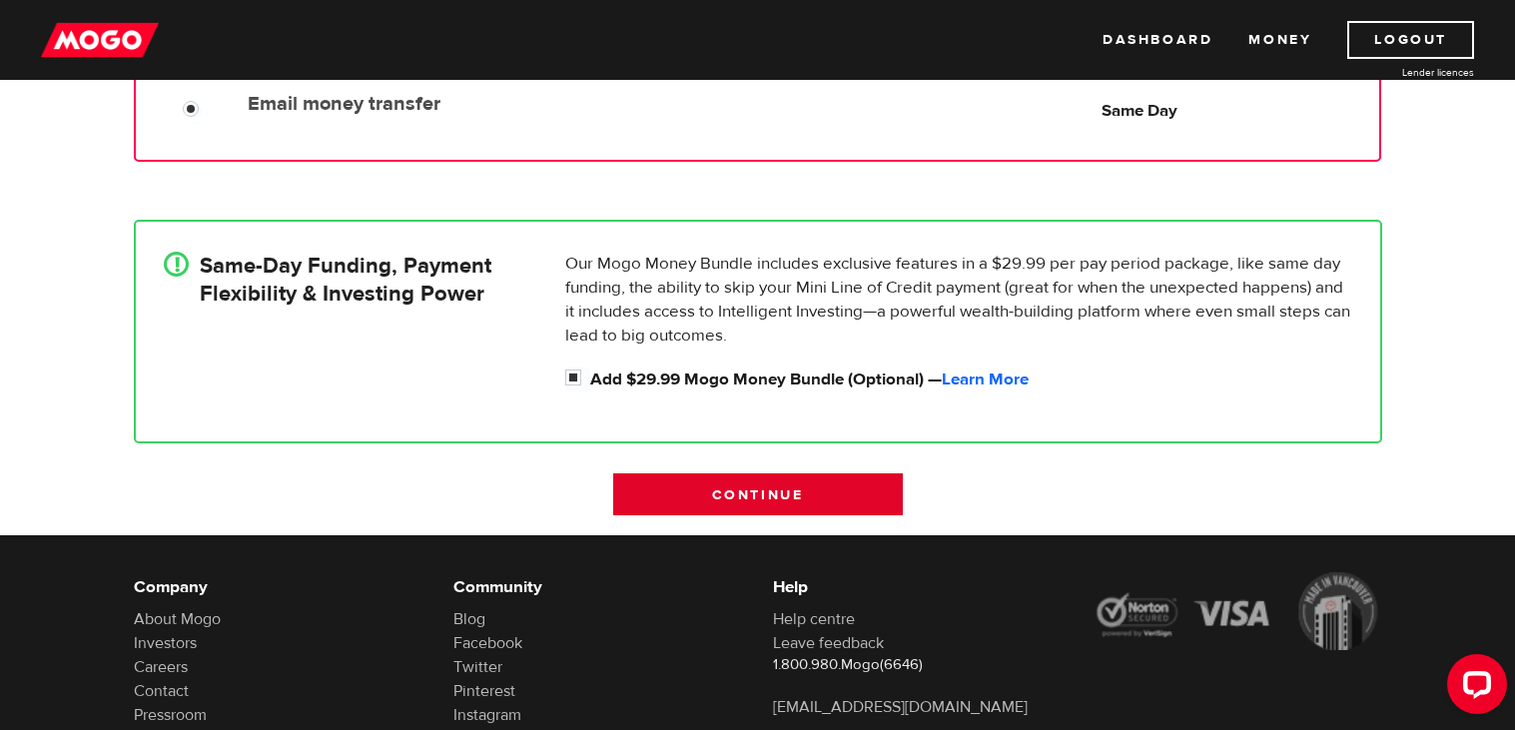
click at [717, 489] on input "Continue" at bounding box center [758, 494] width 290 height 42
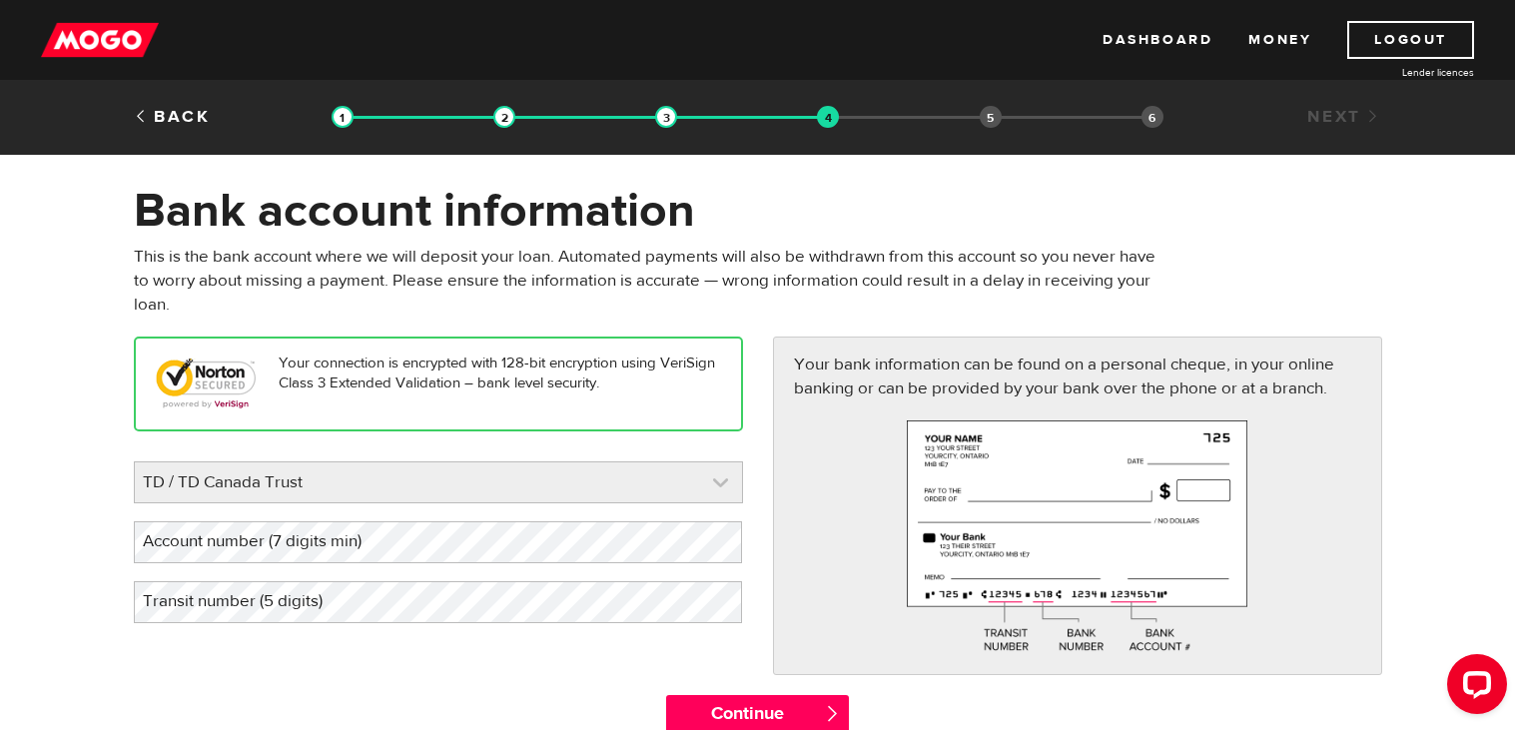
click at [559, 482] on link at bounding box center [438, 482] width 607 height 40
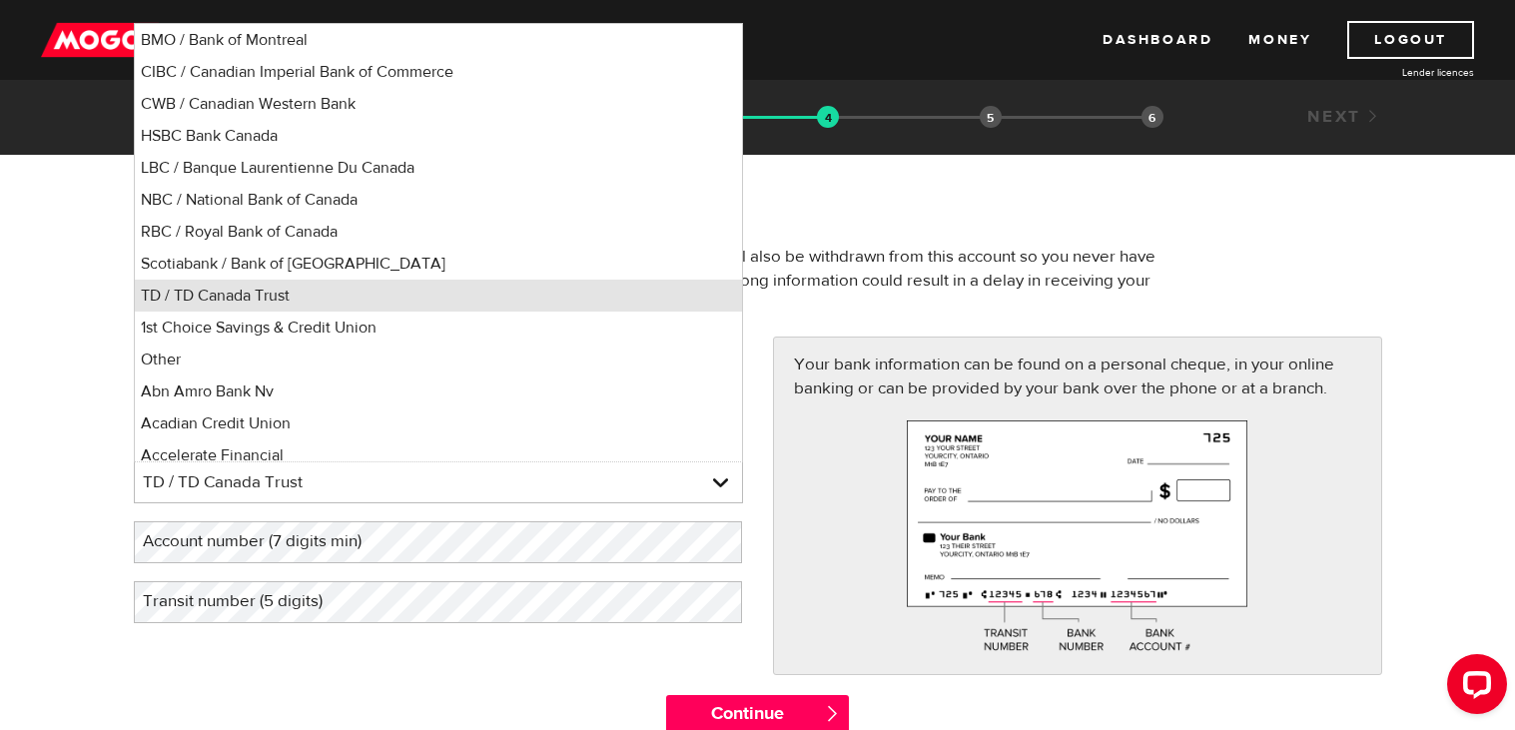
scroll to position [9, 0]
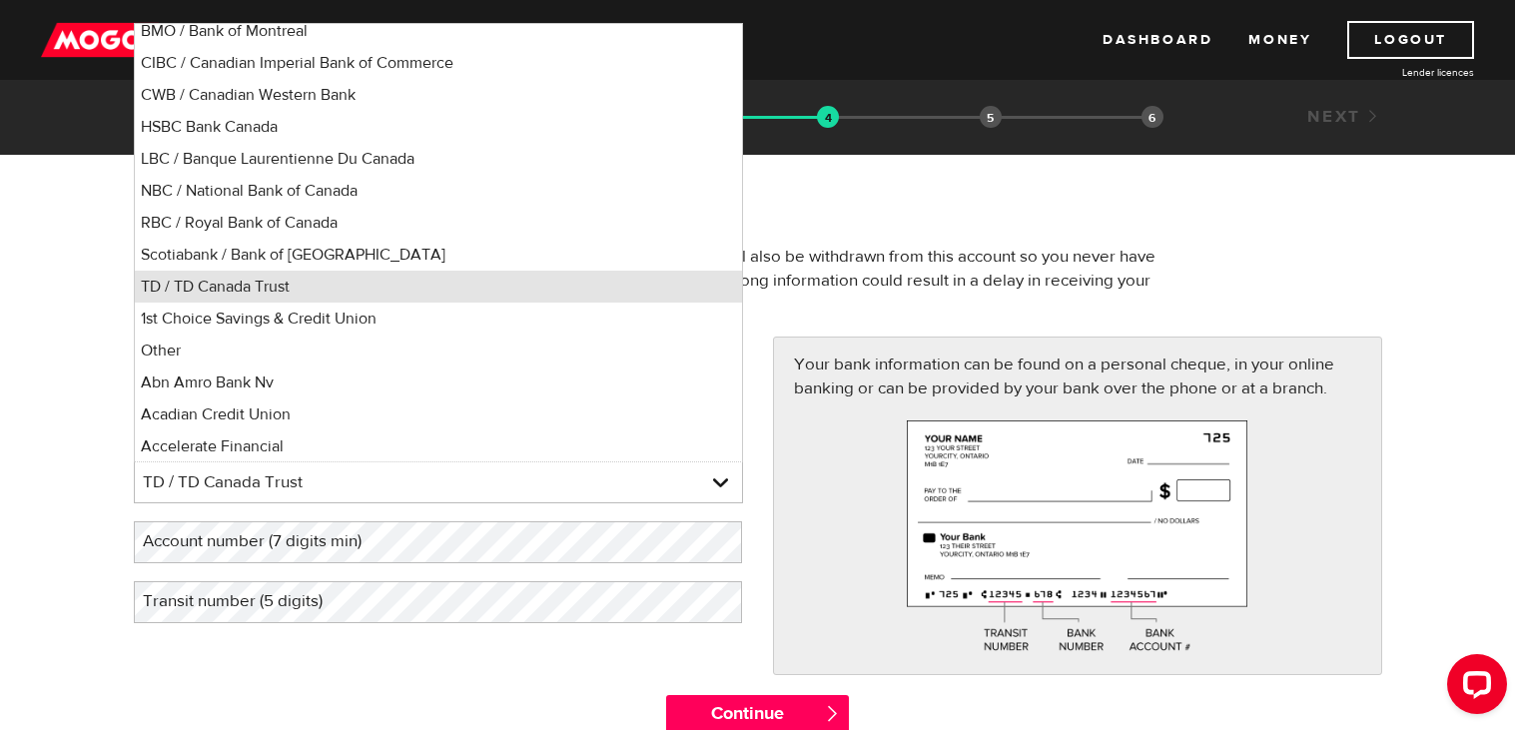
click at [416, 273] on li "TD / TD Canada Trust" at bounding box center [438, 287] width 607 height 32
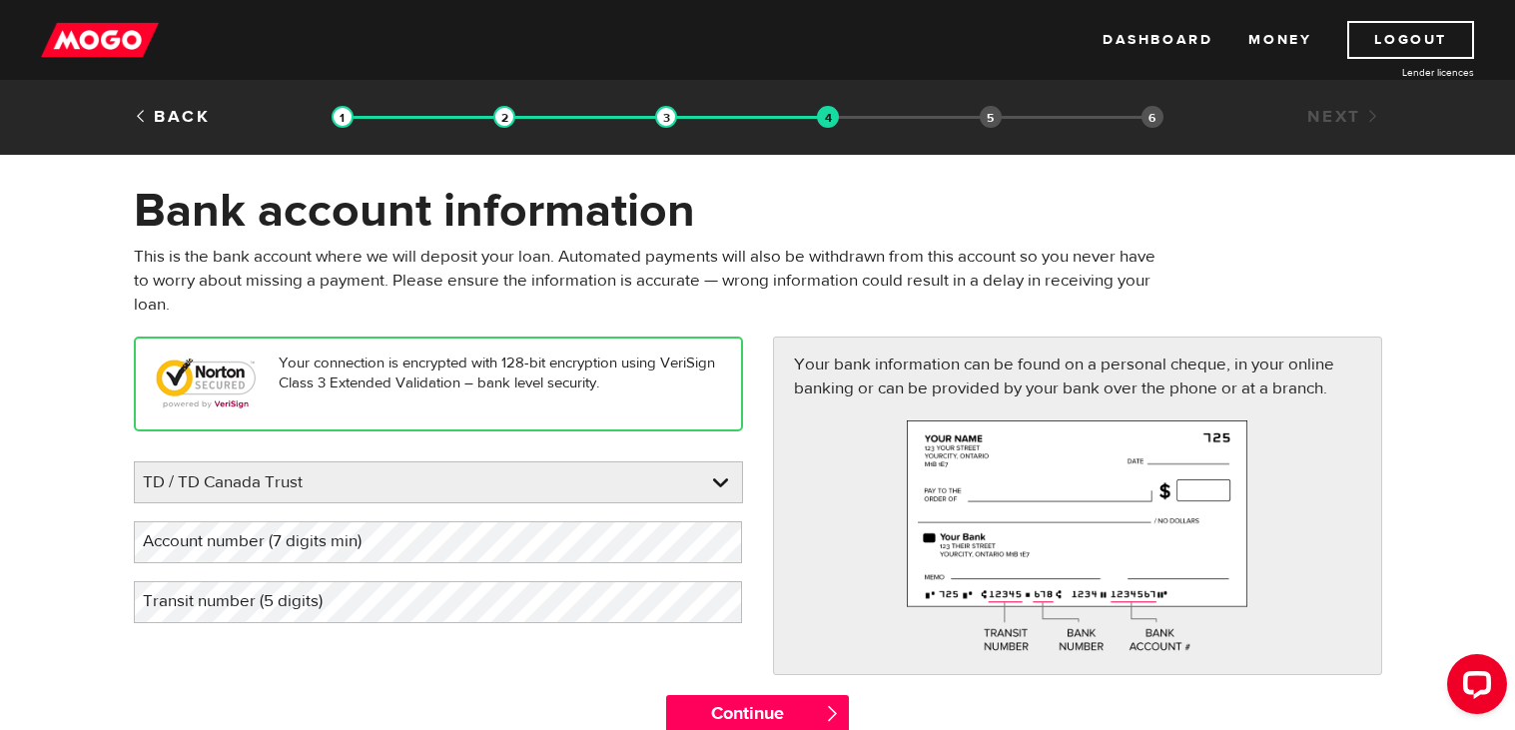
click at [415, 562] on div "Please enter your bank TD / TD Canada Trust BMO / Bank of Montreal CIBC / Canad…" at bounding box center [438, 542] width 609 height 162
click at [325, 617] on label "Transit number (5 digits)" at bounding box center [249, 601] width 230 height 41
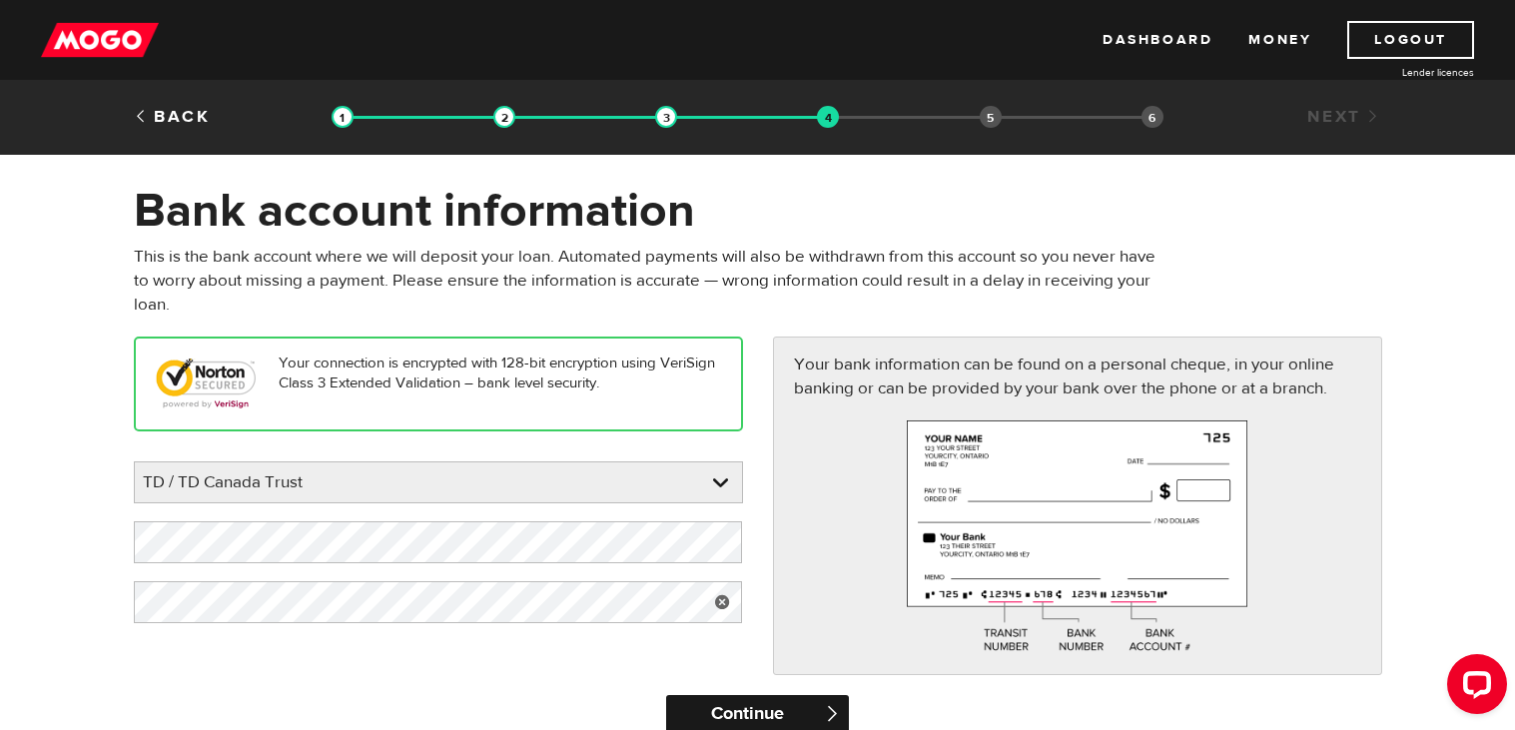
click at [798, 703] on input "Continue" at bounding box center [757, 715] width 183 height 40
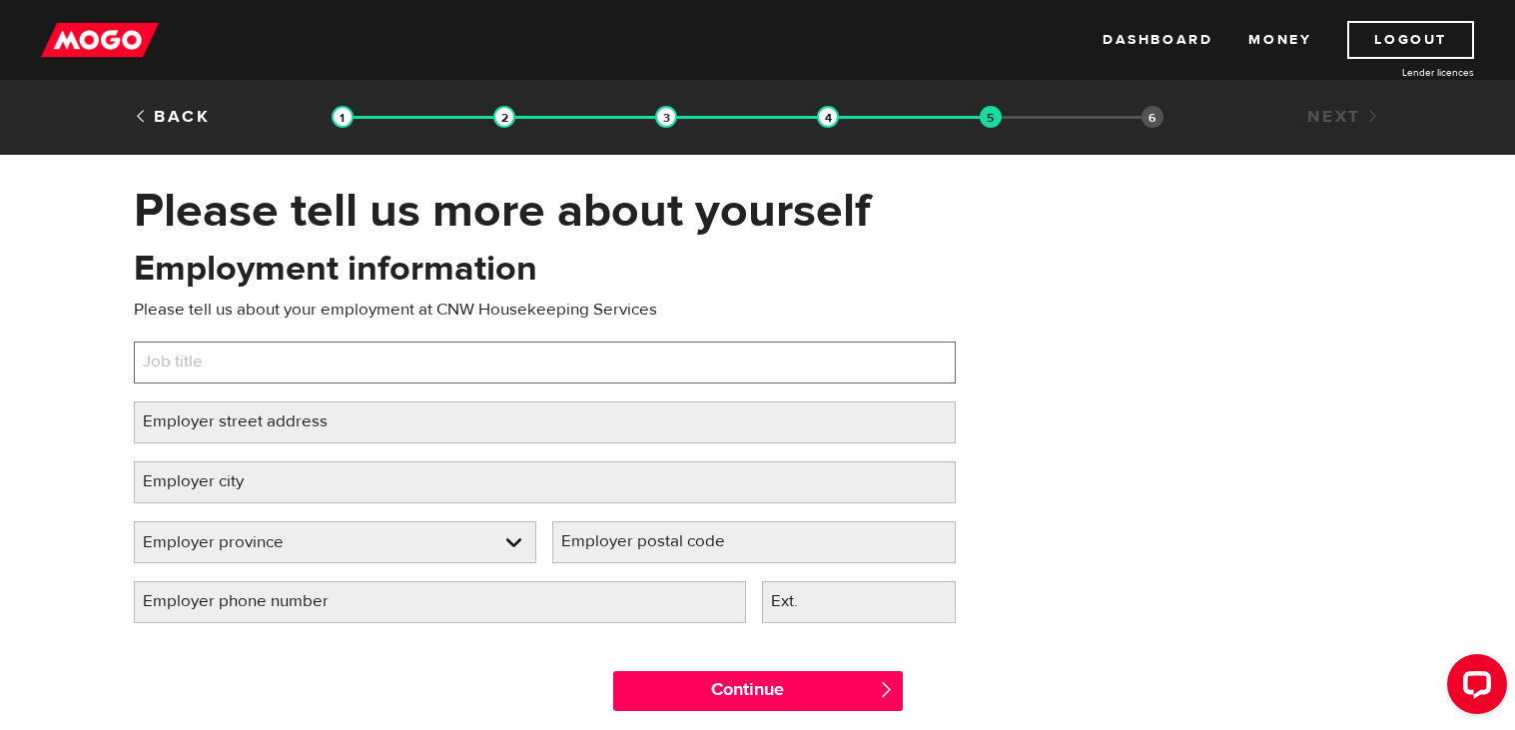
click at [826, 372] on input "Job title" at bounding box center [545, 363] width 822 height 42
type input "Cleaner"
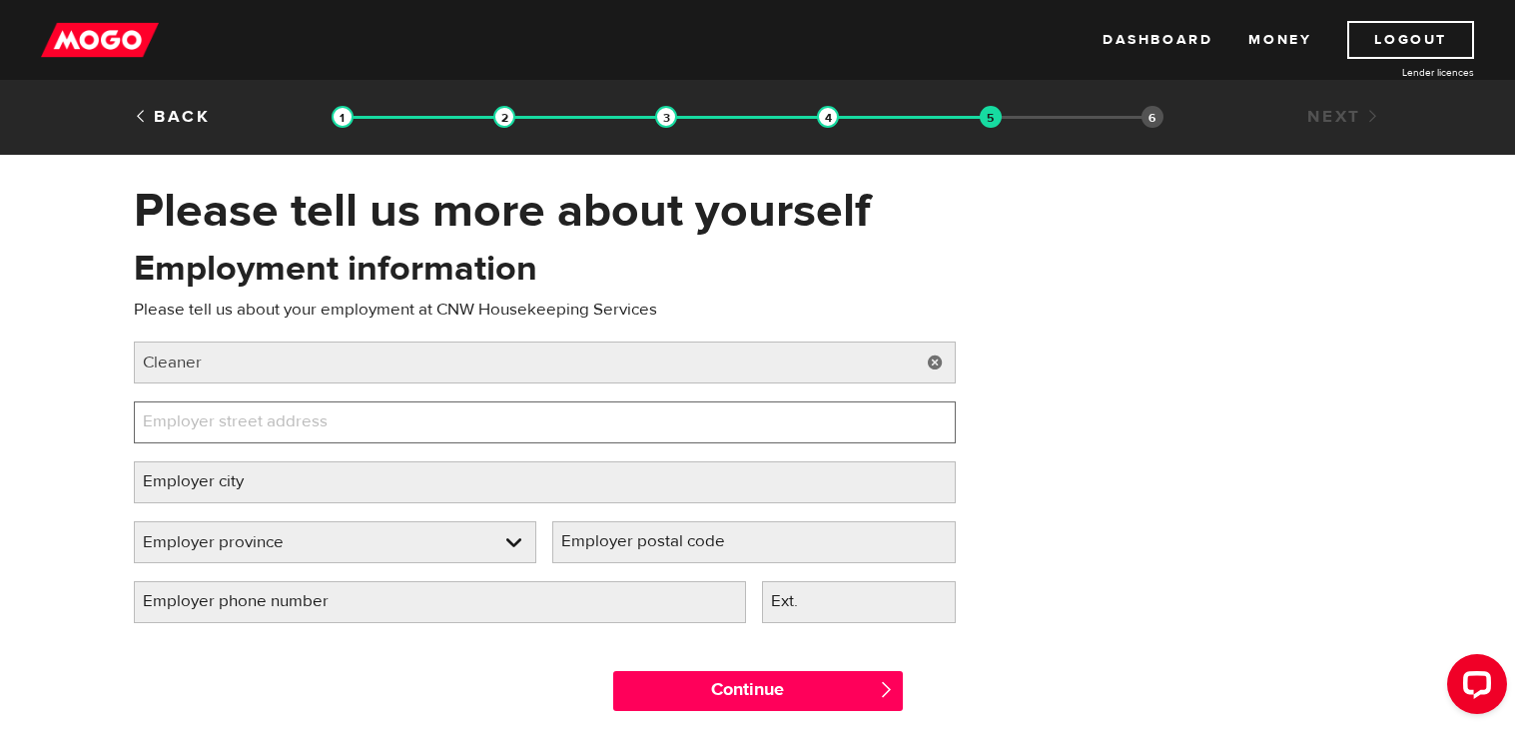
click at [828, 428] on input "Employer street address" at bounding box center [545, 422] width 822 height 42
type input "[STREET_ADDRESS] Suite 300"
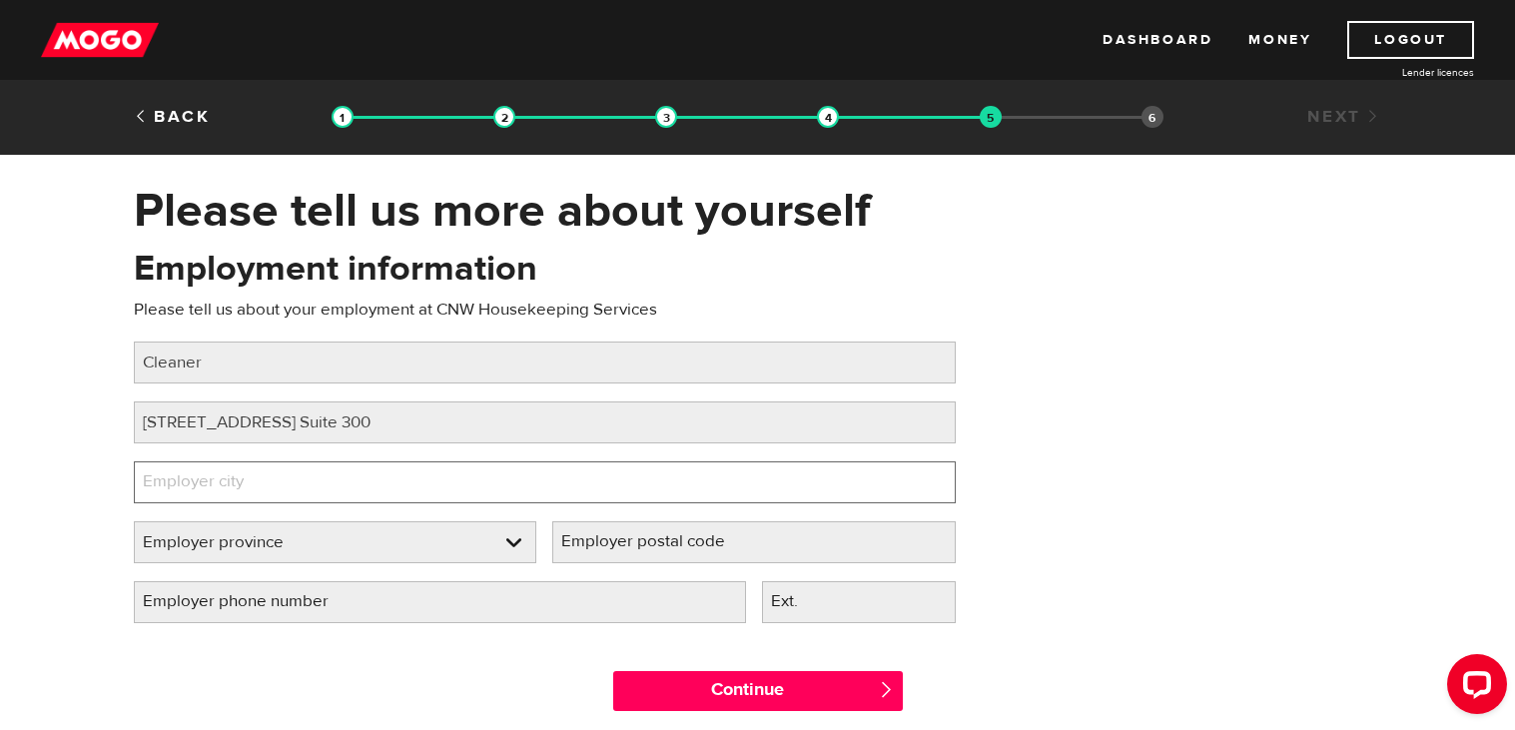
type input "m"
type input "[GEOGRAPHIC_DATA]"
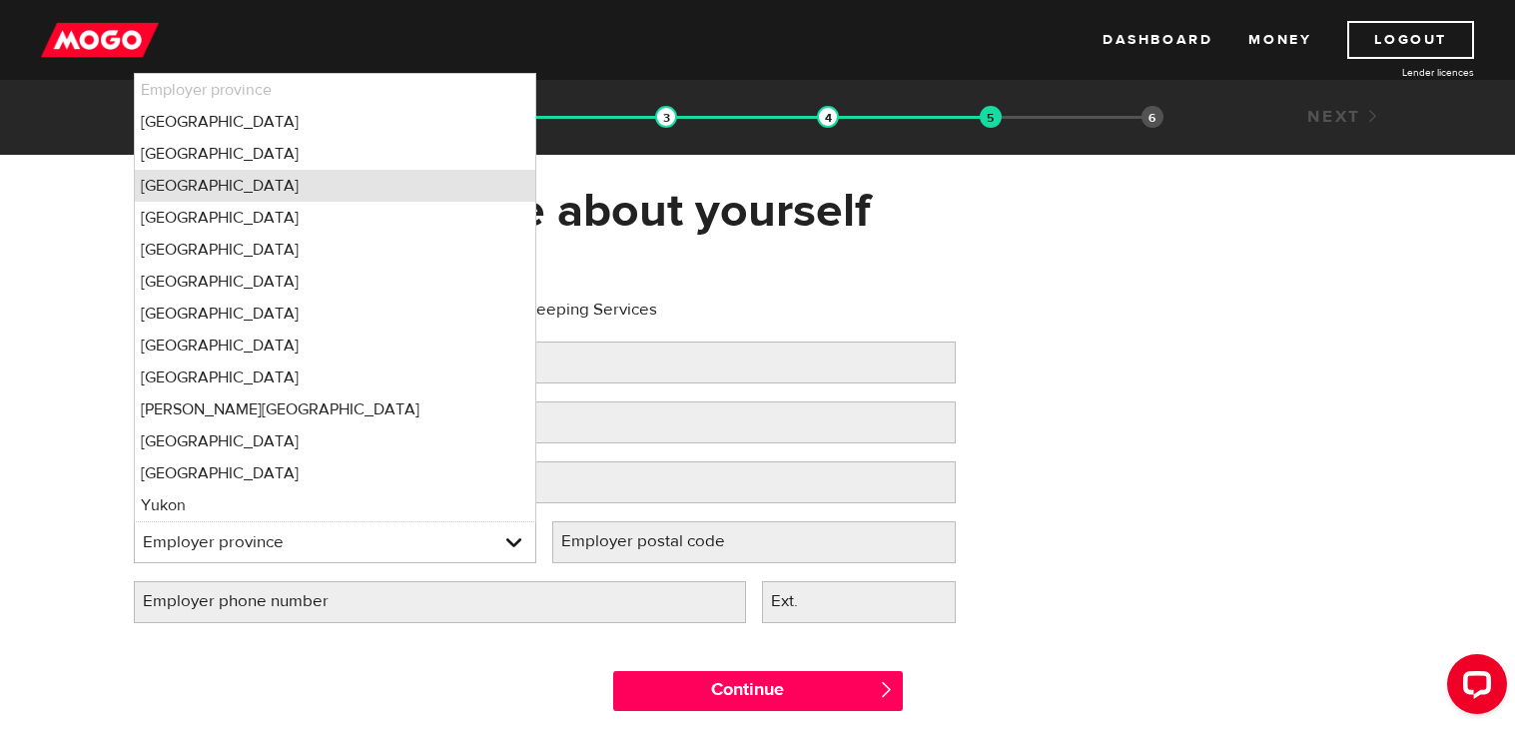
click at [403, 182] on li "Ontario" at bounding box center [335, 186] width 401 height 32
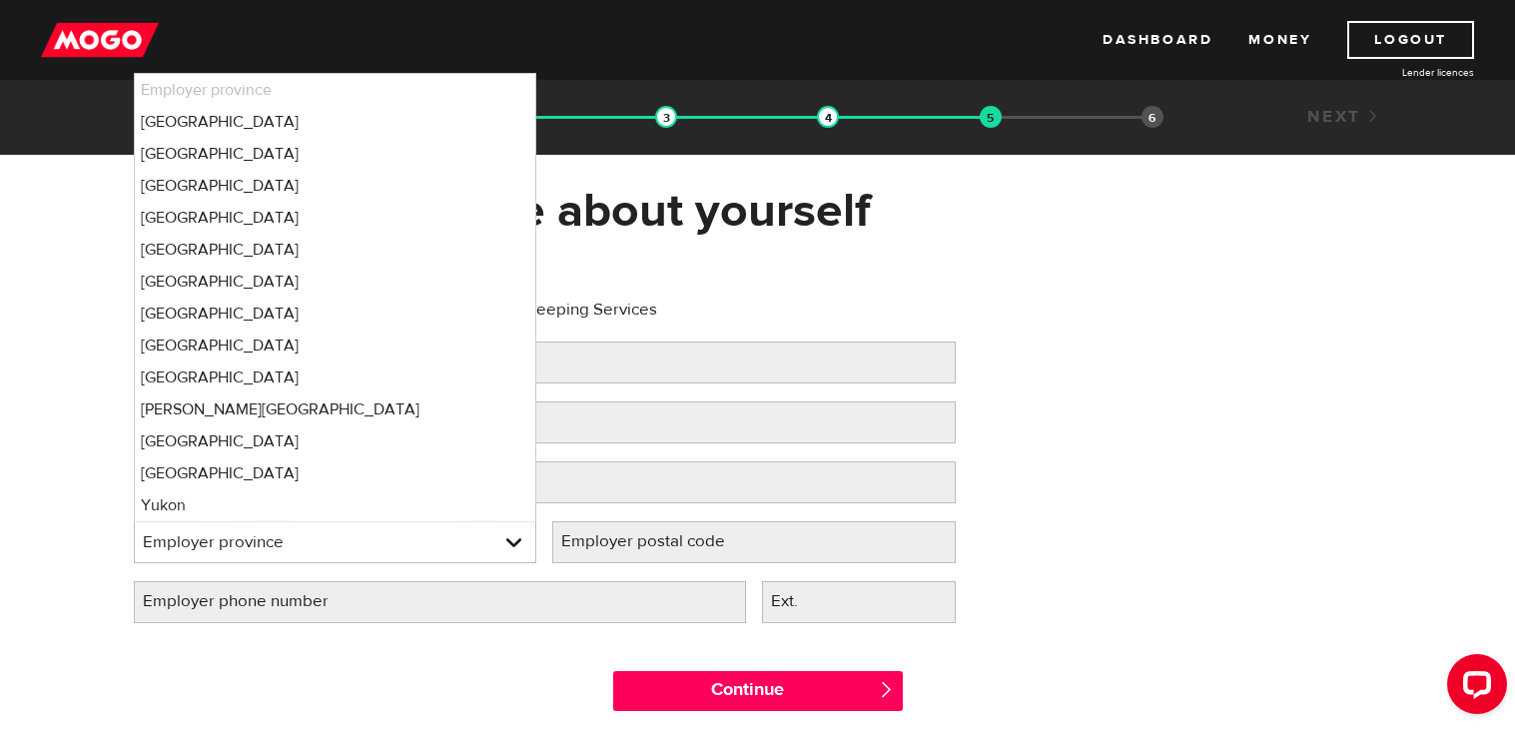
select select "ON"
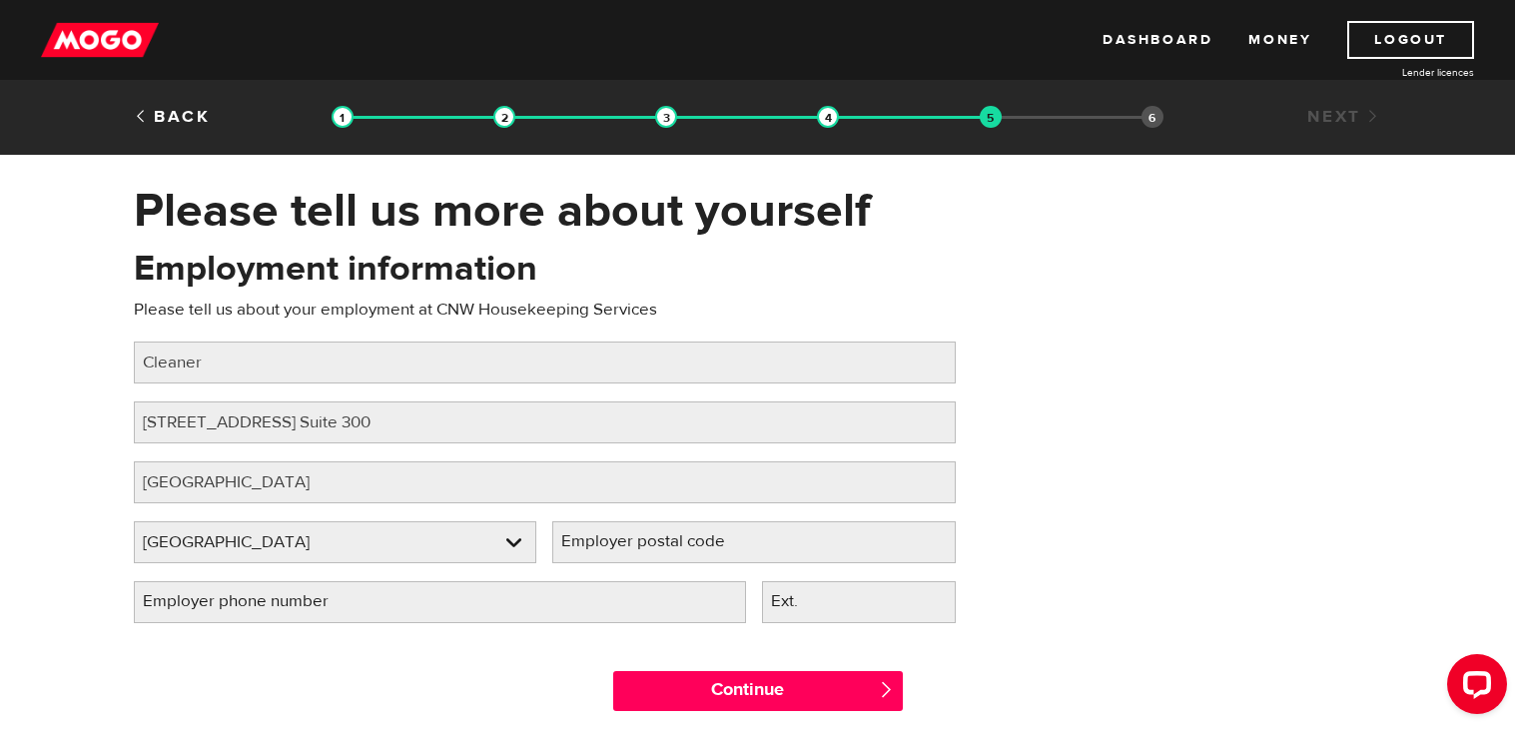
click at [635, 543] on label "Employer postal code" at bounding box center [659, 541] width 214 height 41
click at [635, 543] on input "Employer postal code" at bounding box center [753, 542] width 403 height 42
click at [592, 545] on input "L5W0G2" at bounding box center [753, 542] width 403 height 42
type input "L5W 0G2"
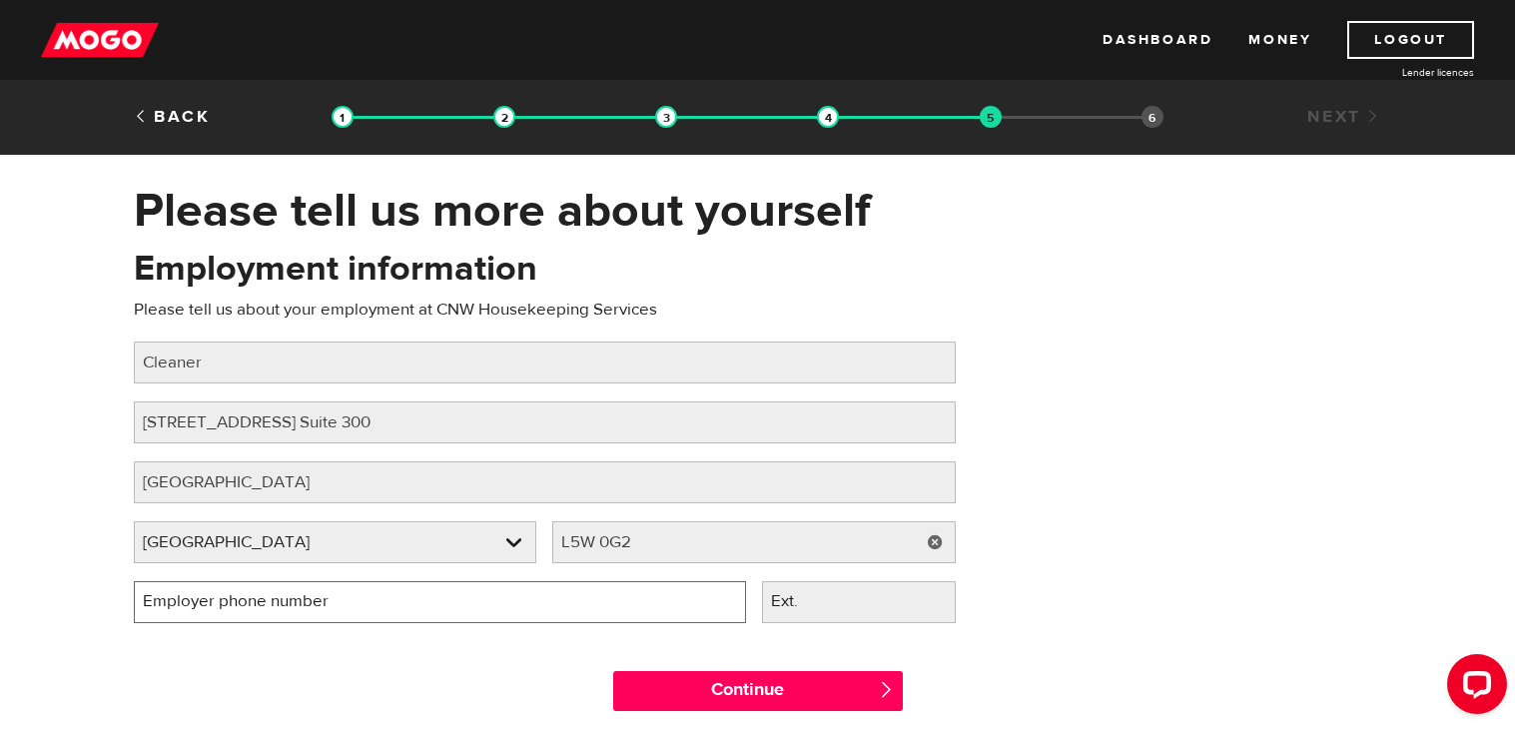
click at [432, 601] on input "Employer phone number" at bounding box center [440, 602] width 612 height 42
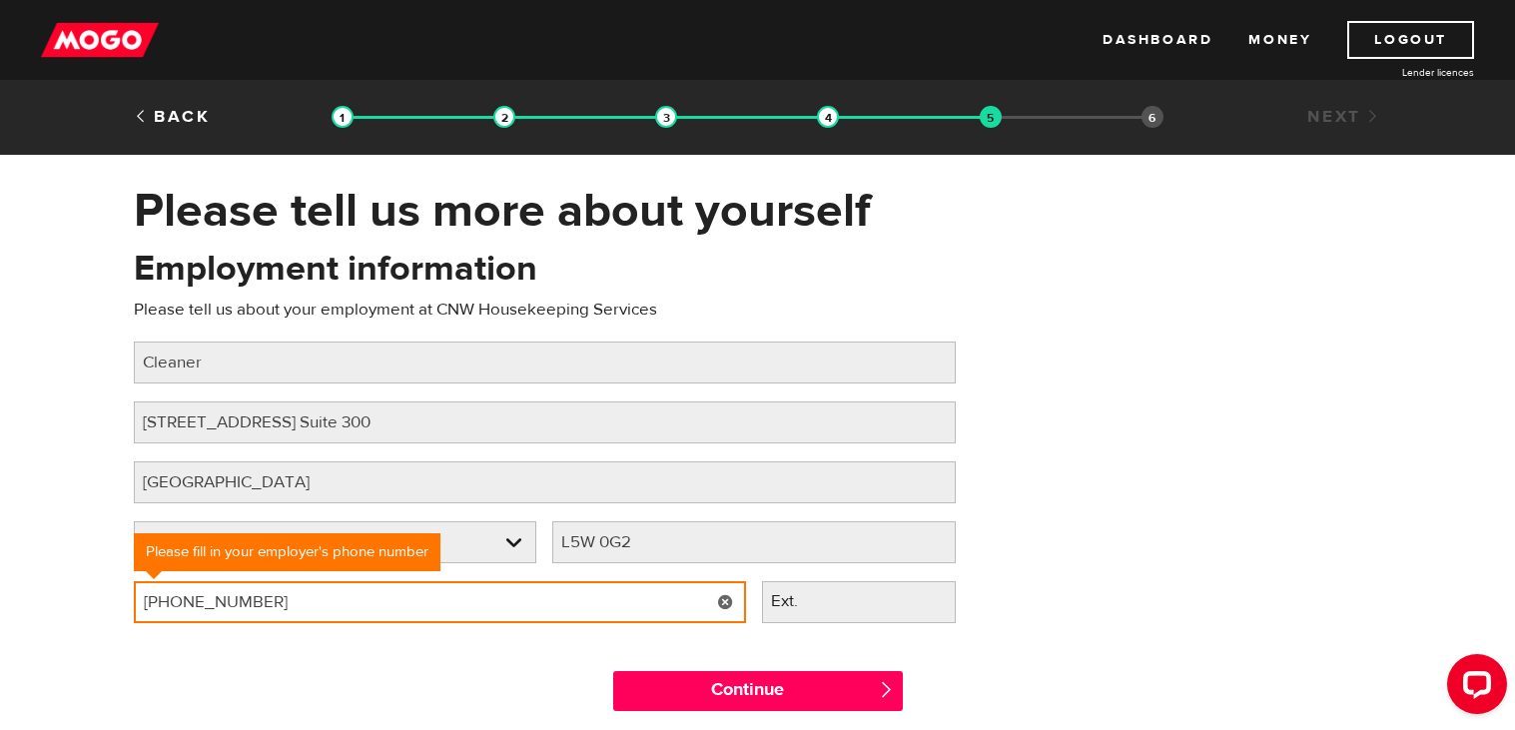
click at [140, 608] on input "(339) 223-0538" at bounding box center [440, 602] width 612 height 42
click at [278, 607] on input "(339) 223-0538" at bounding box center [440, 602] width 612 height 42
click at [147, 605] on input "(339) 223-0538" at bounding box center [440, 602] width 612 height 42
drag, startPoint x: 180, startPoint y: 594, endPoint x: 140, endPoint y: 604, distance: 41.2
click at [140, 604] on input "(339) 223-0538" at bounding box center [440, 602] width 612 height 42
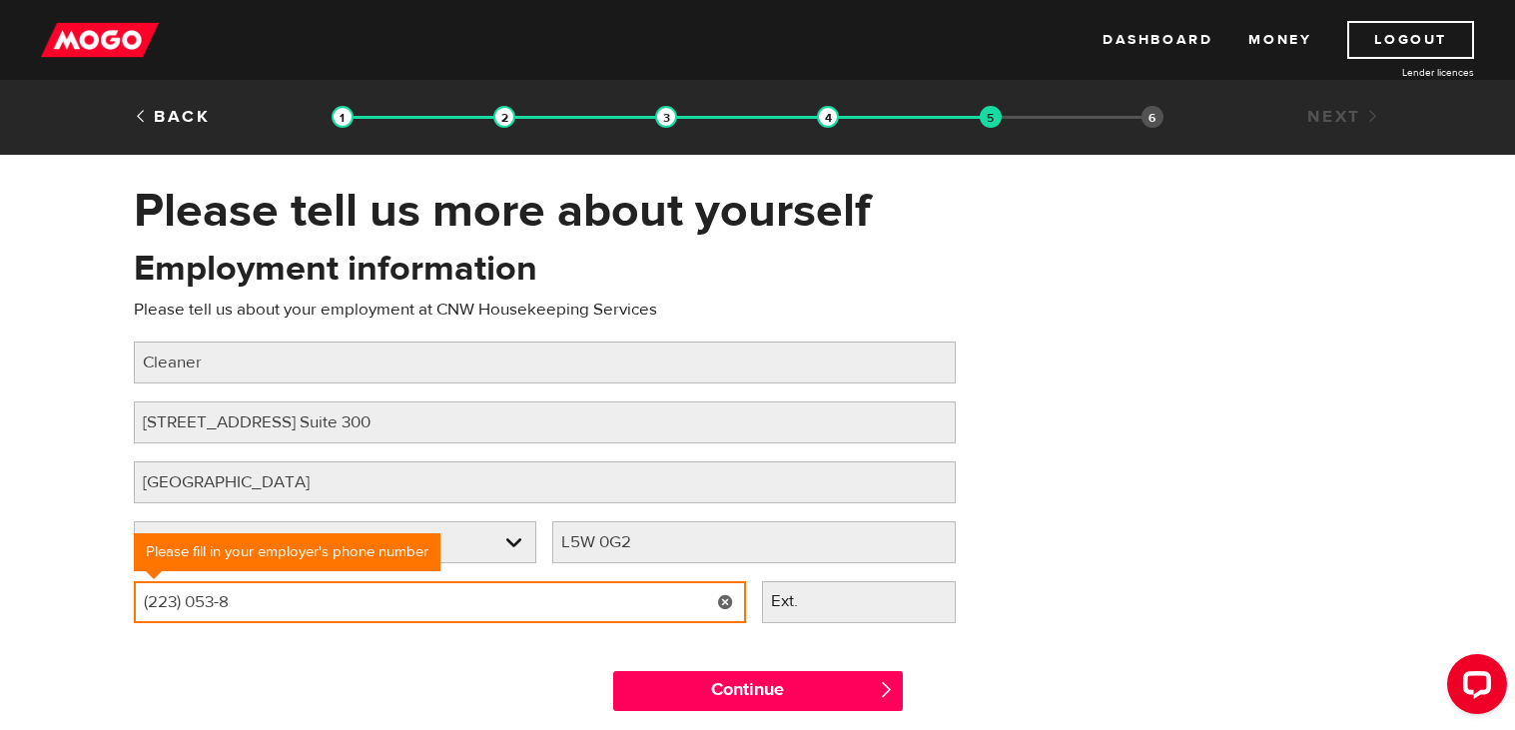
click at [309, 612] on input "(223) 053-8" at bounding box center [440, 602] width 612 height 42
type input "(2 ) -"
click at [170, 607] on input "(133) 9 -" at bounding box center [440, 602] width 612 height 42
type input "(9 ) -"
type input "(1 ) -"
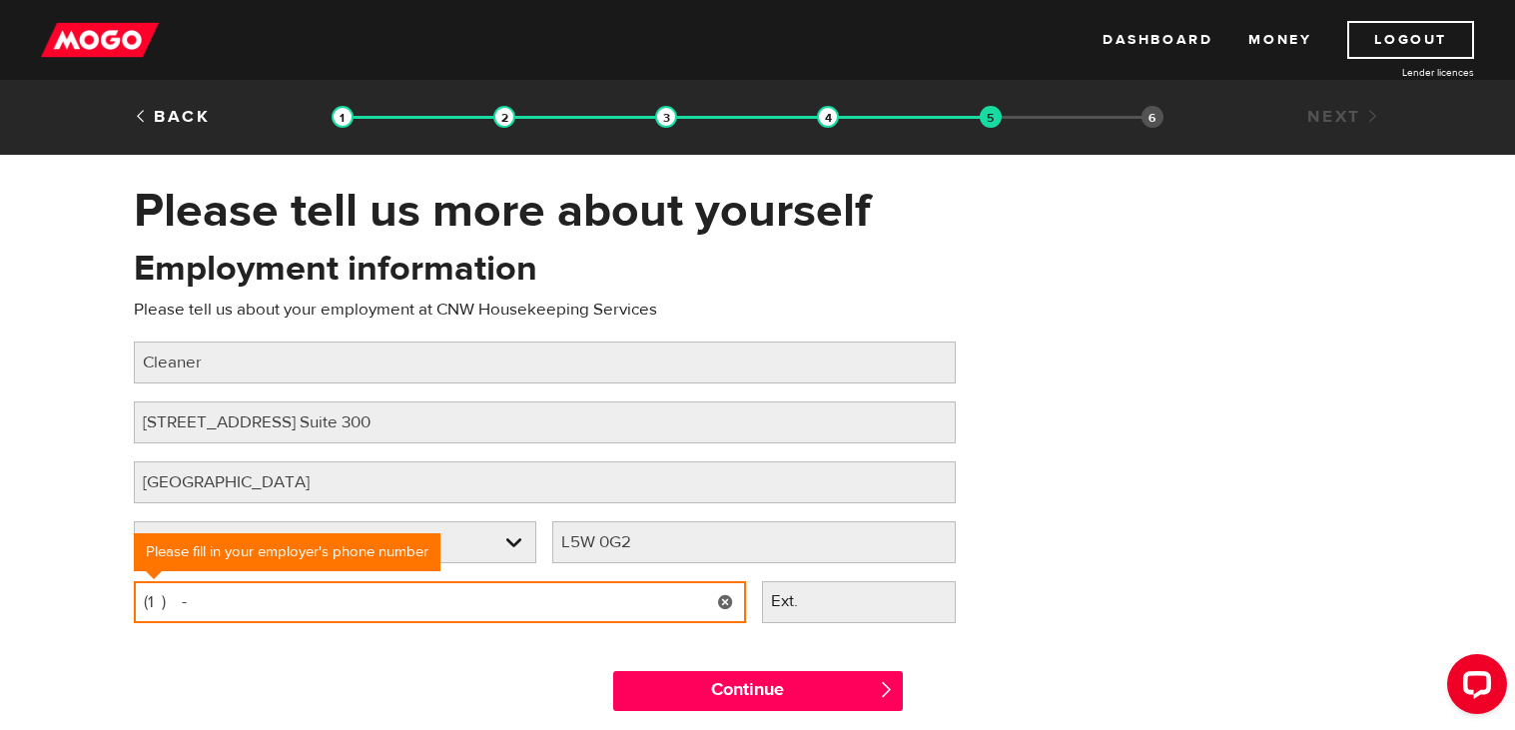
click at [168, 606] on input "(1 ) -" at bounding box center [440, 602] width 612 height 42
type input "(647) 410-2956"
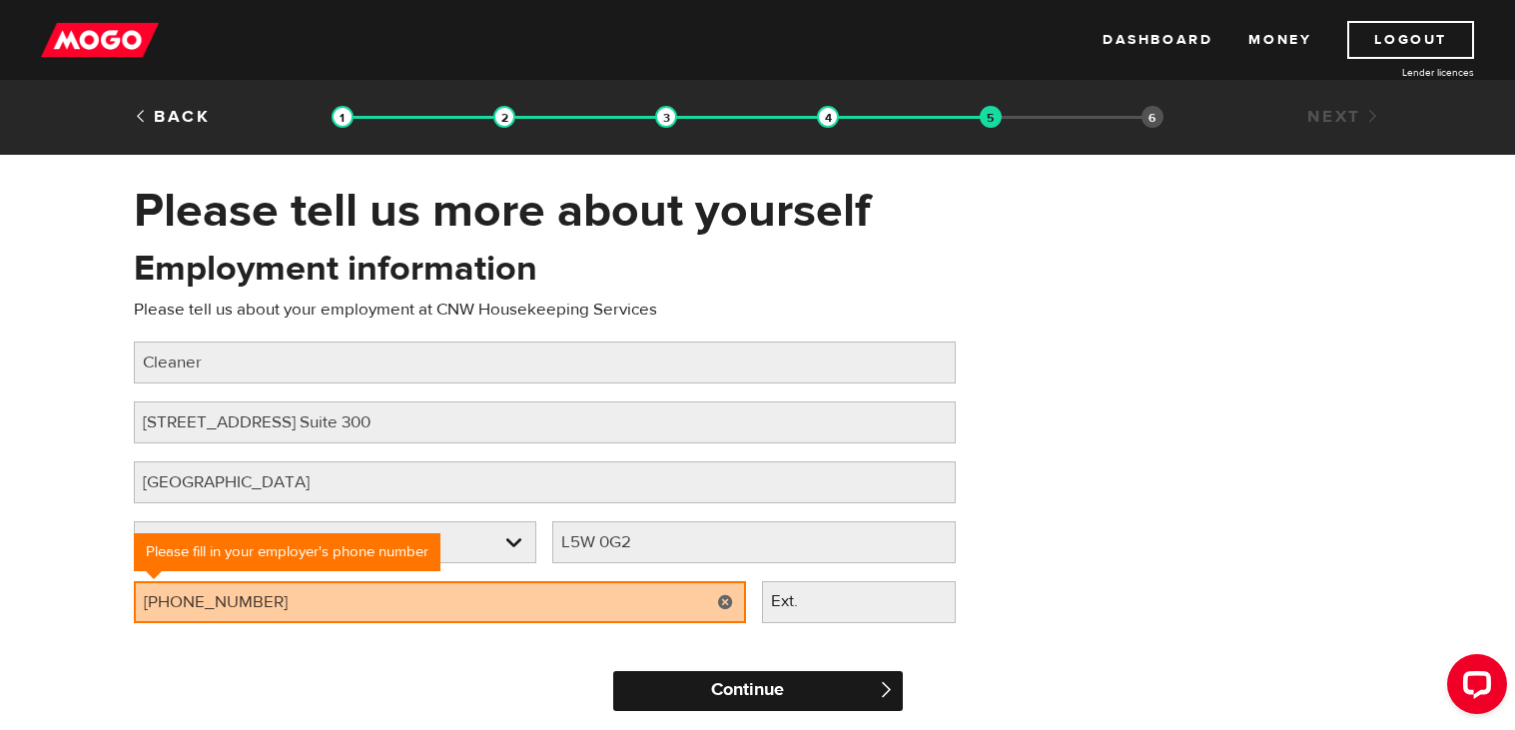
click at [720, 694] on input "Continue" at bounding box center [758, 691] width 290 height 40
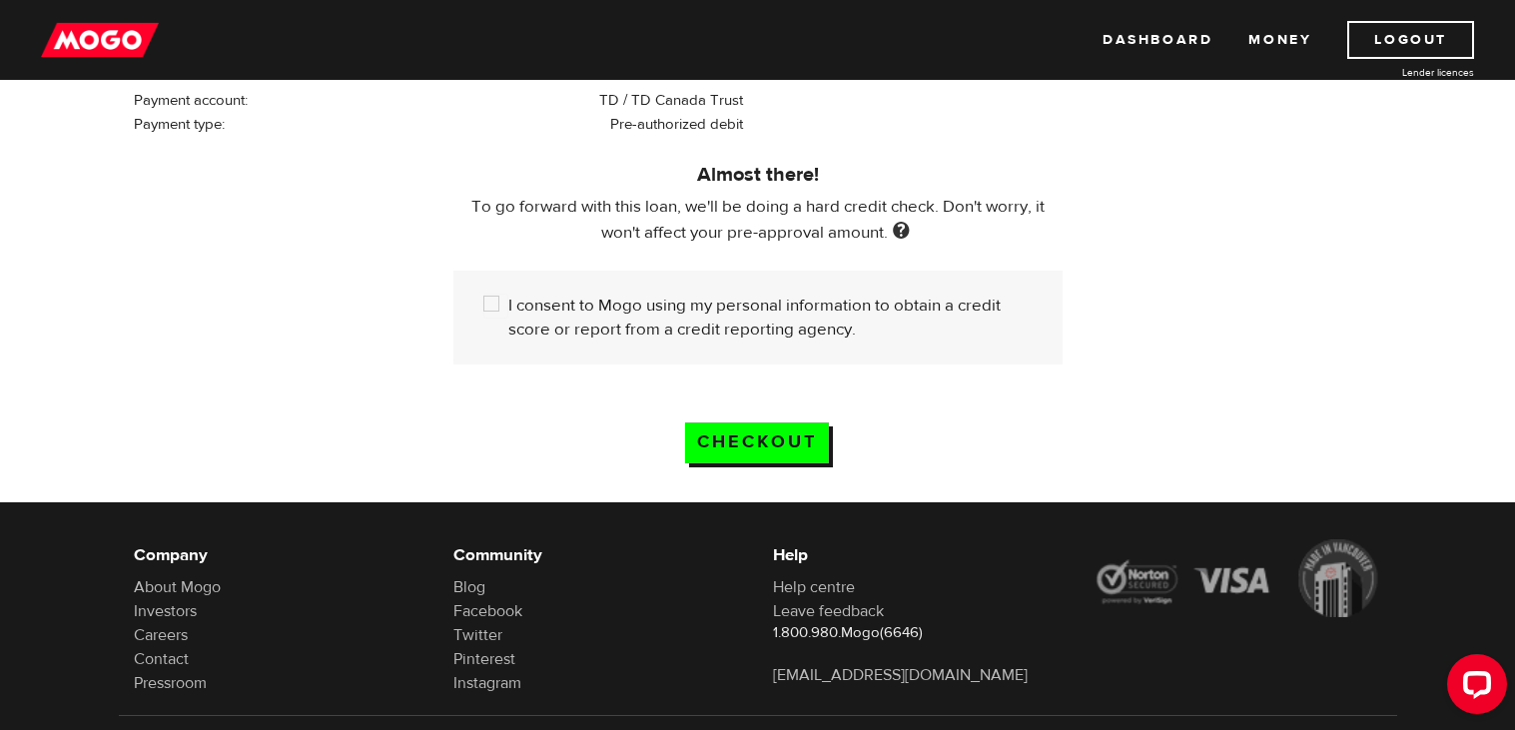
scroll to position [539, 0]
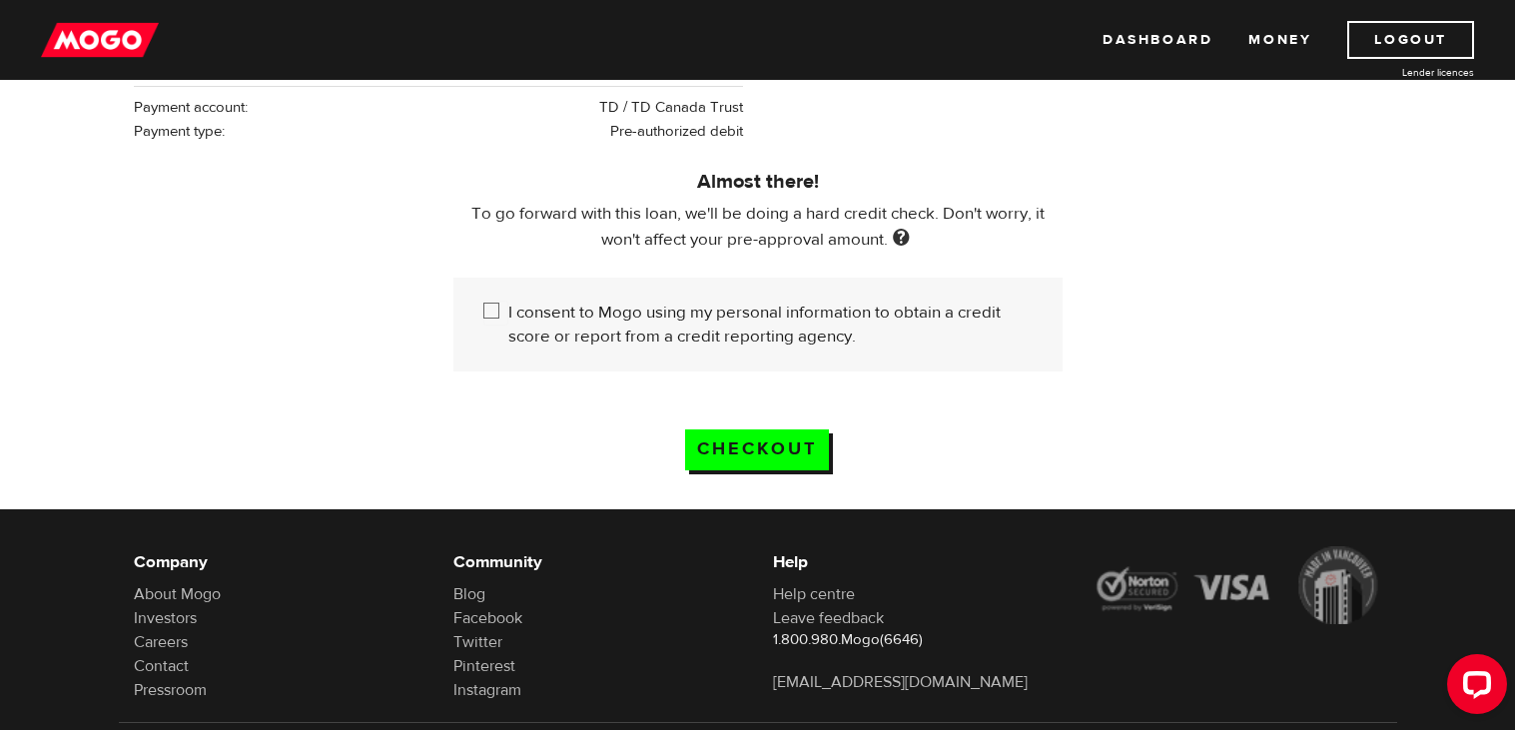
click at [488, 310] on input "I consent to Mogo using my personal information to obtain a credit score or rep…" at bounding box center [495, 313] width 25 height 25
checkbox input "true"
click at [737, 443] on input "Checkout" at bounding box center [757, 449] width 144 height 41
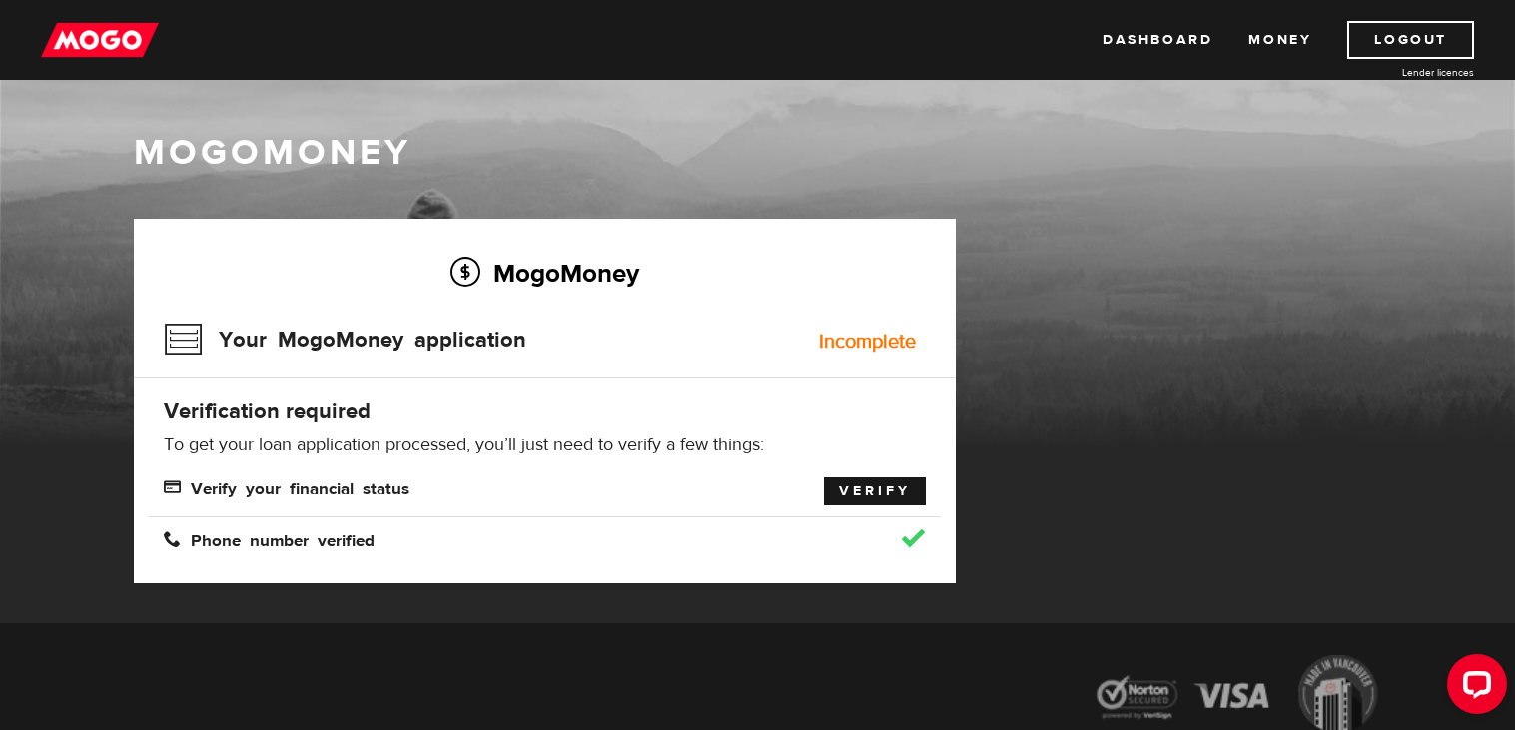
click at [871, 494] on link "Verify" at bounding box center [875, 491] width 102 height 28
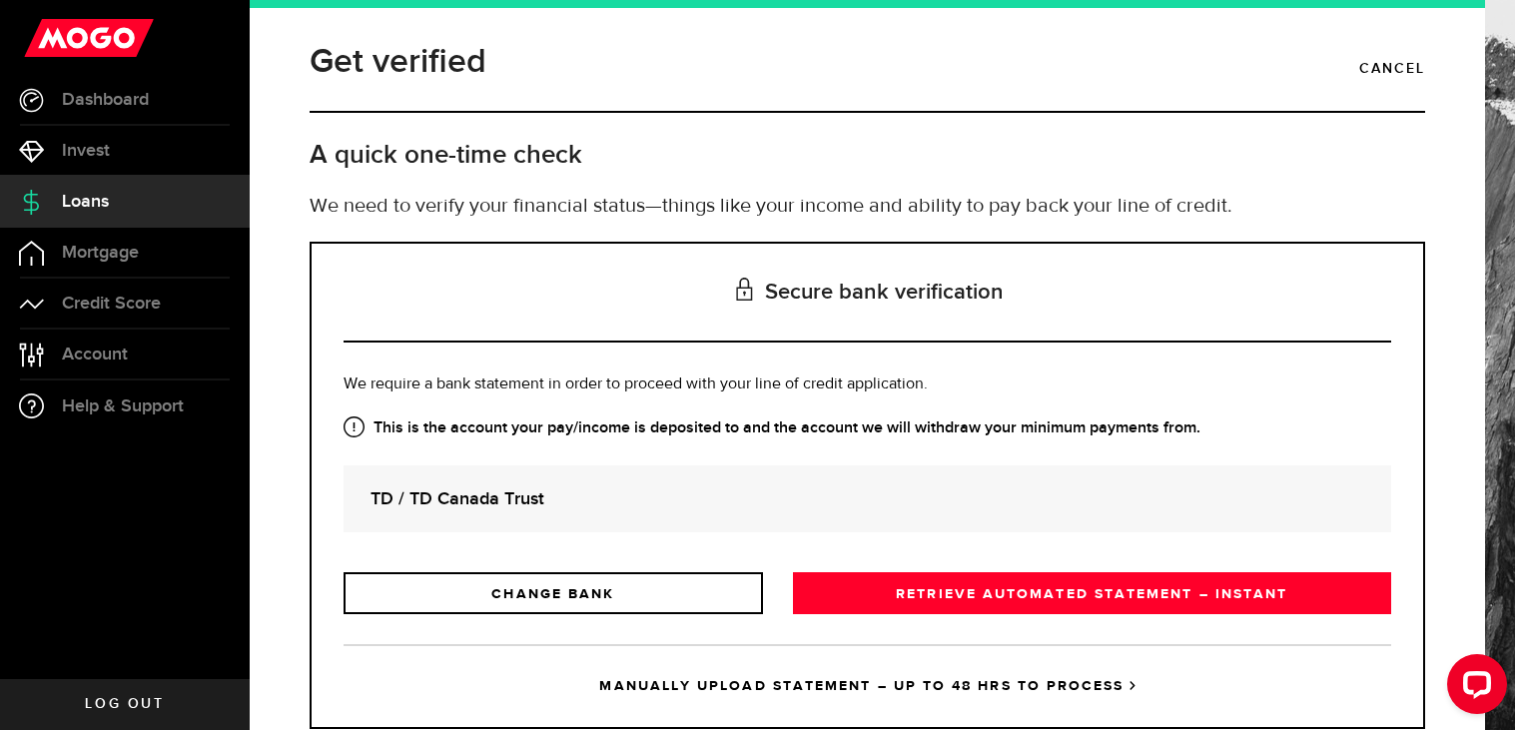
click at [563, 508] on strong "TD / TD Canada Trust" at bounding box center [868, 498] width 994 height 27
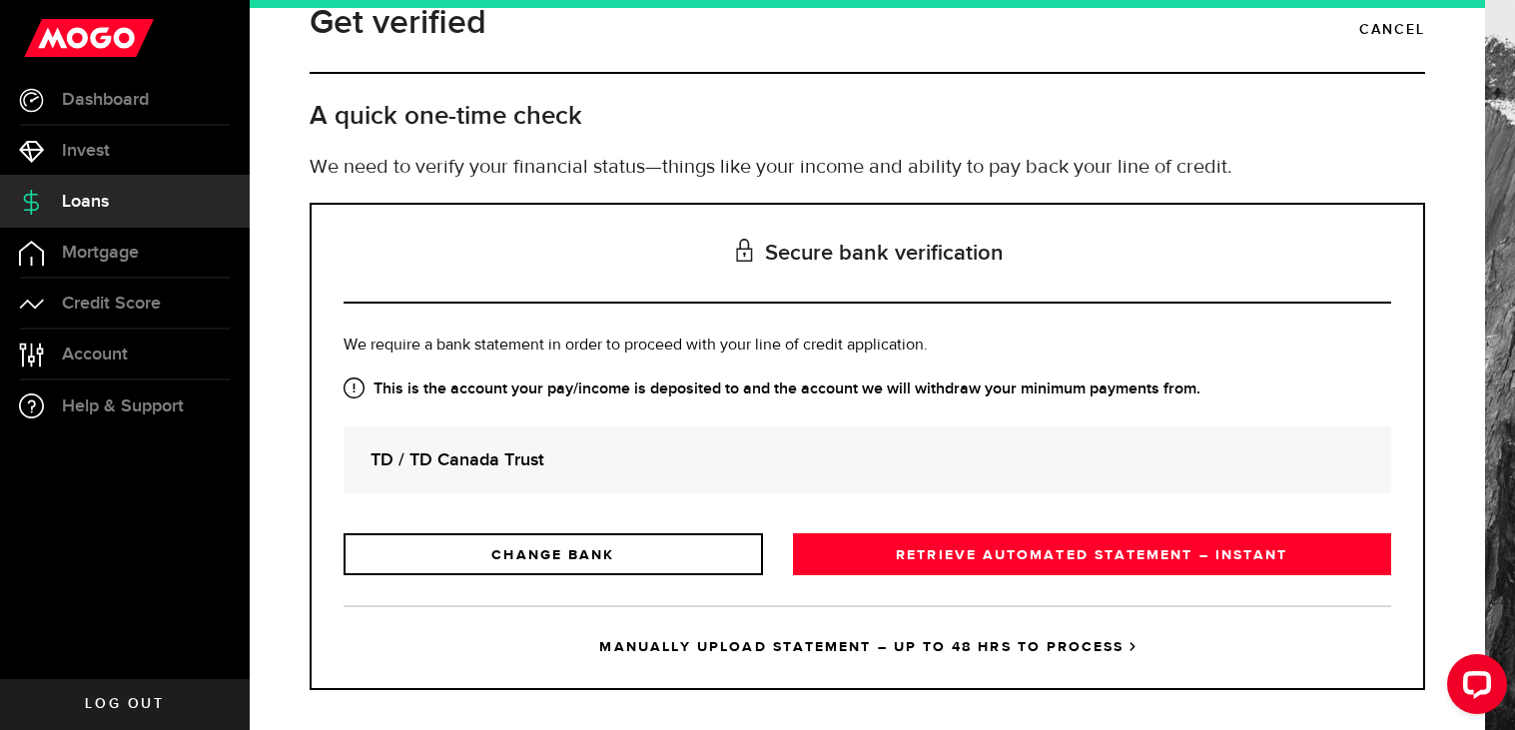
scroll to position [51, 0]
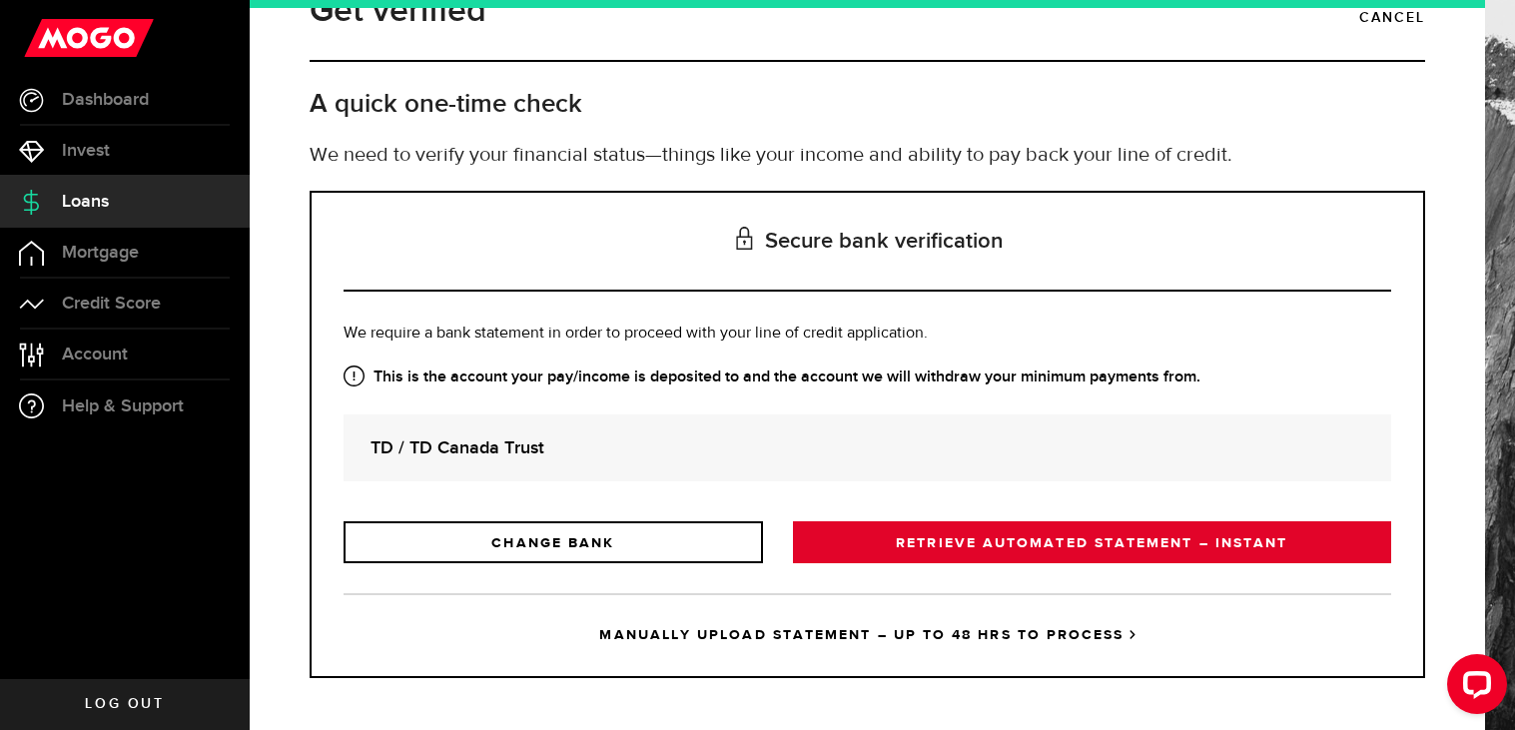
click at [973, 546] on link "RETRIEVE AUTOMATED STATEMENT – INSTANT" at bounding box center [1092, 542] width 598 height 42
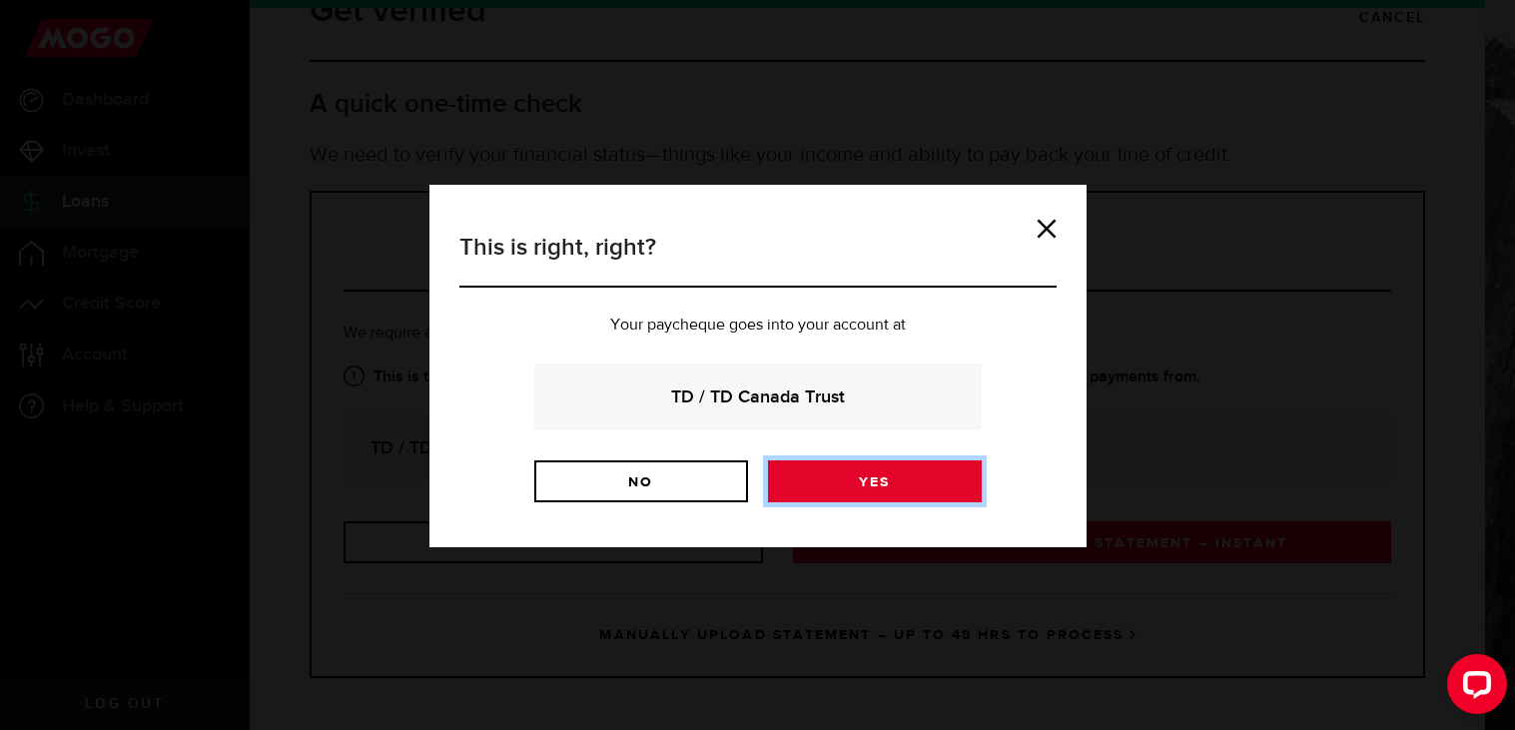
click at [886, 483] on link "Yes" at bounding box center [875, 481] width 214 height 42
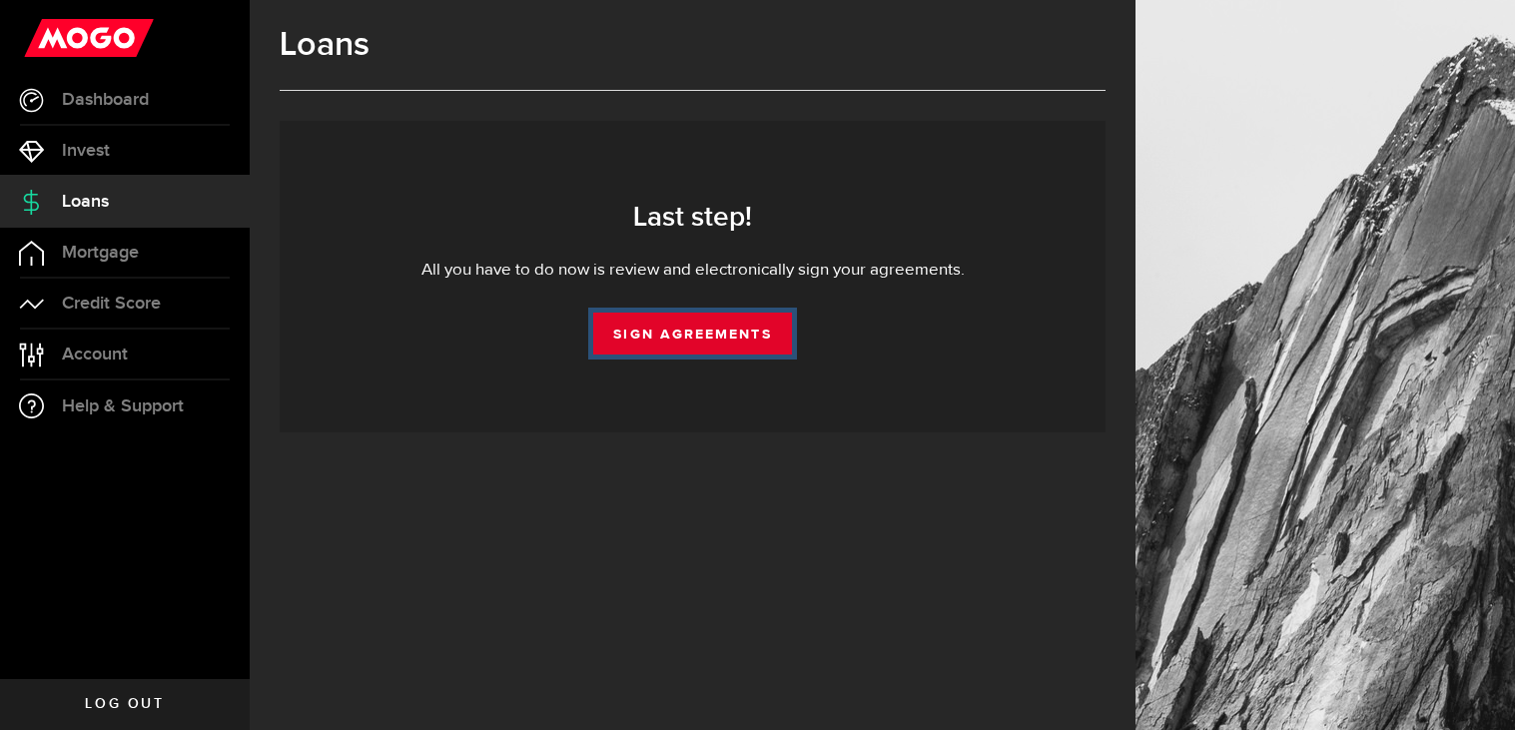
click at [688, 338] on link "Sign Agreements" at bounding box center [692, 334] width 198 height 42
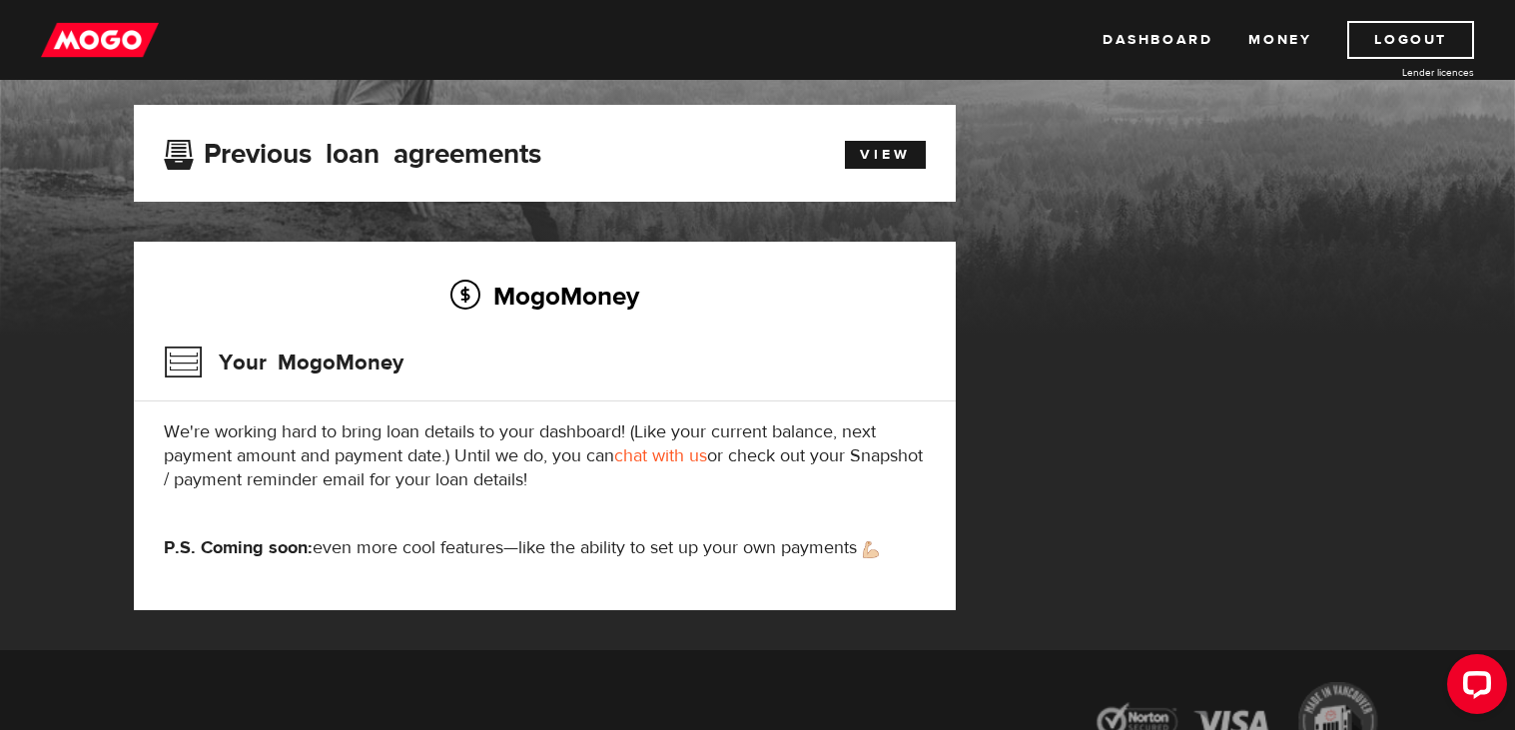
scroll to position [159, 0]
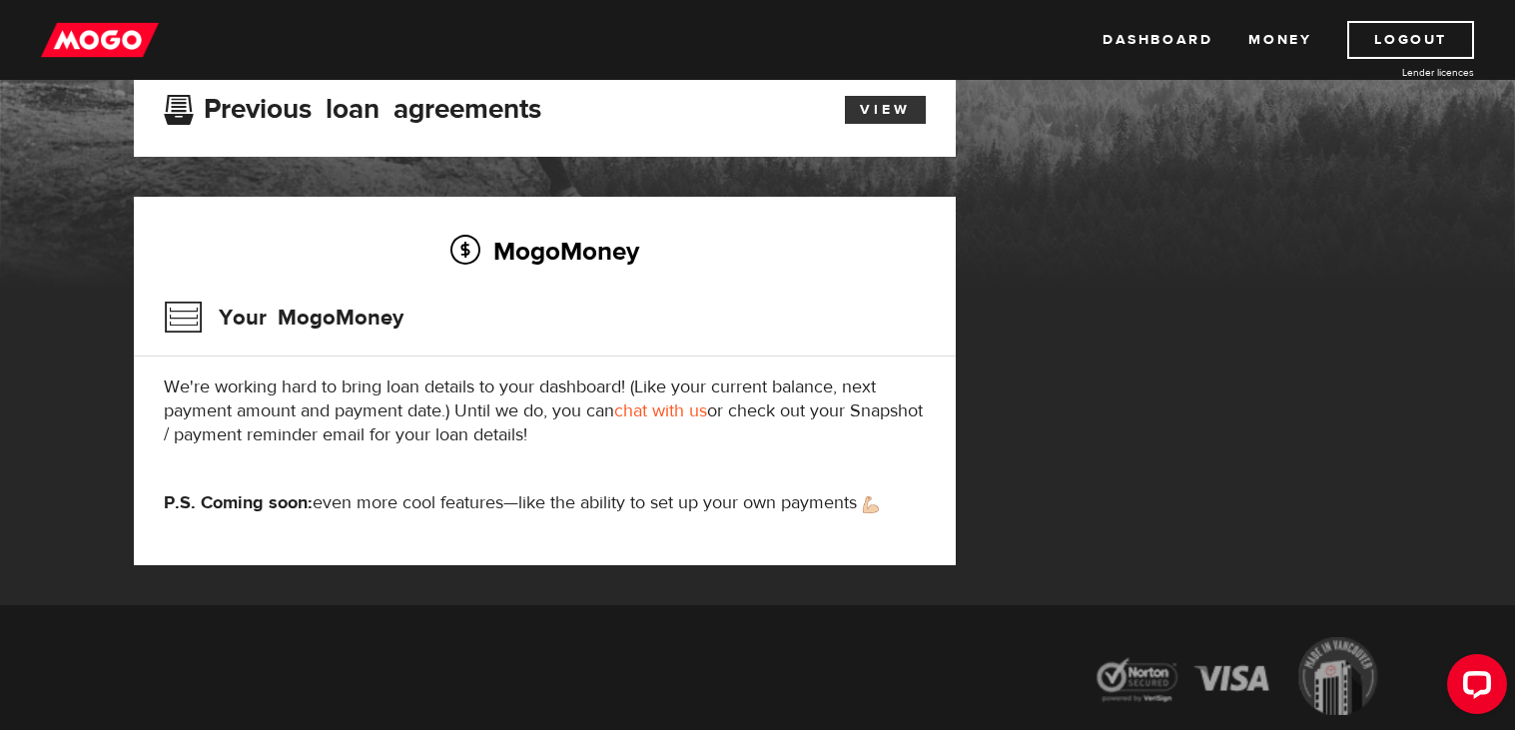
click at [873, 113] on link "View" at bounding box center [885, 110] width 81 height 28
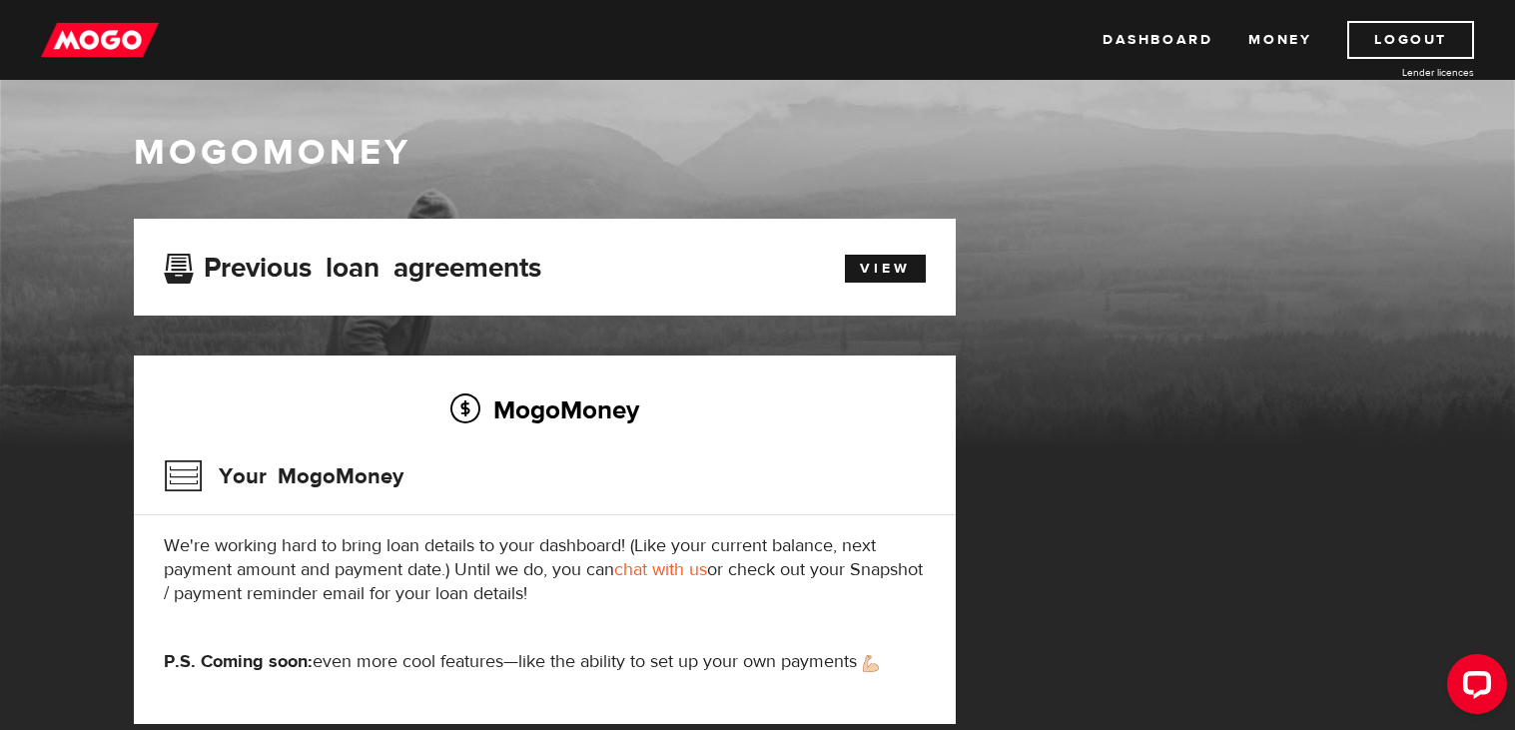
click at [98, 36] on img at bounding box center [100, 40] width 118 height 38
click at [893, 267] on link "View" at bounding box center [885, 269] width 81 height 28
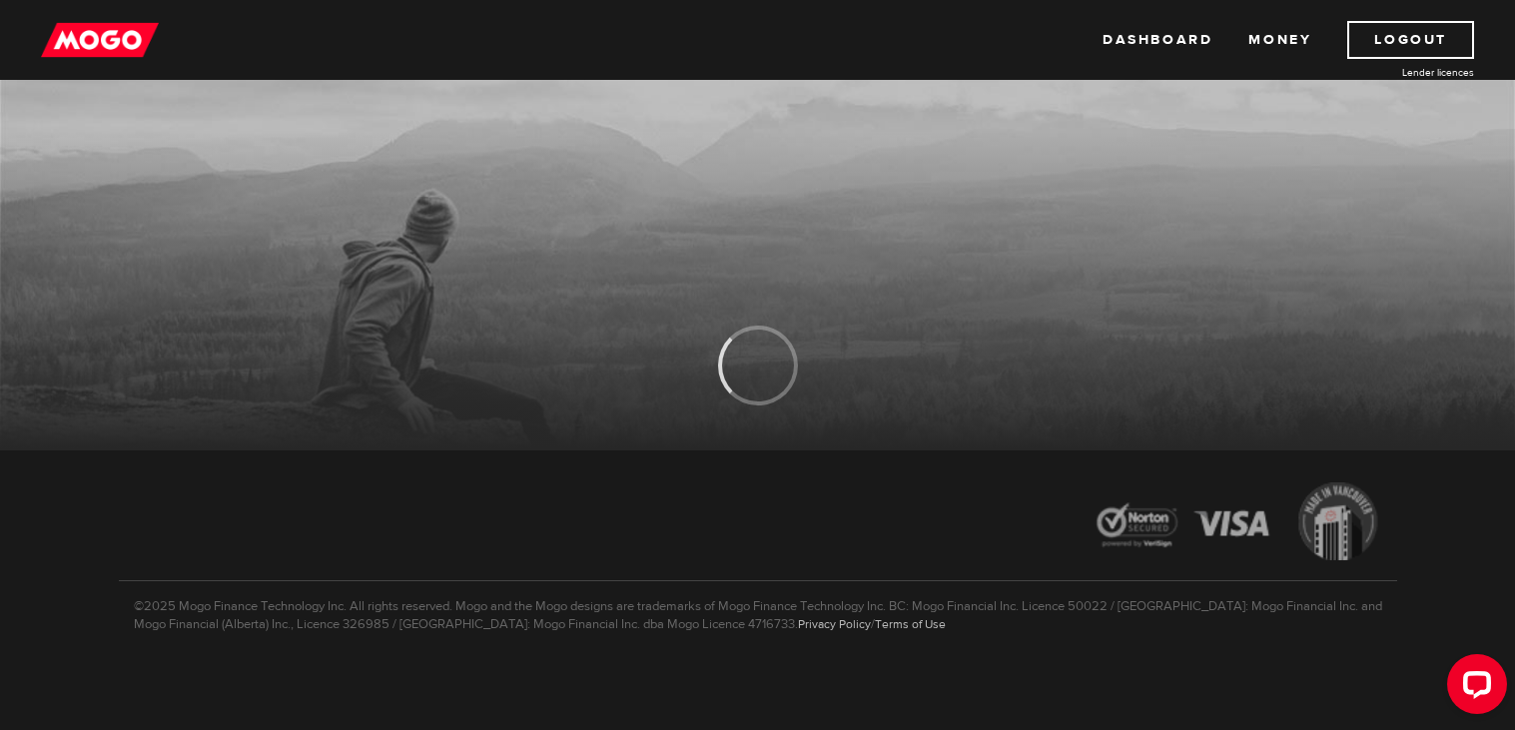
click at [76, 31] on img at bounding box center [100, 40] width 118 height 38
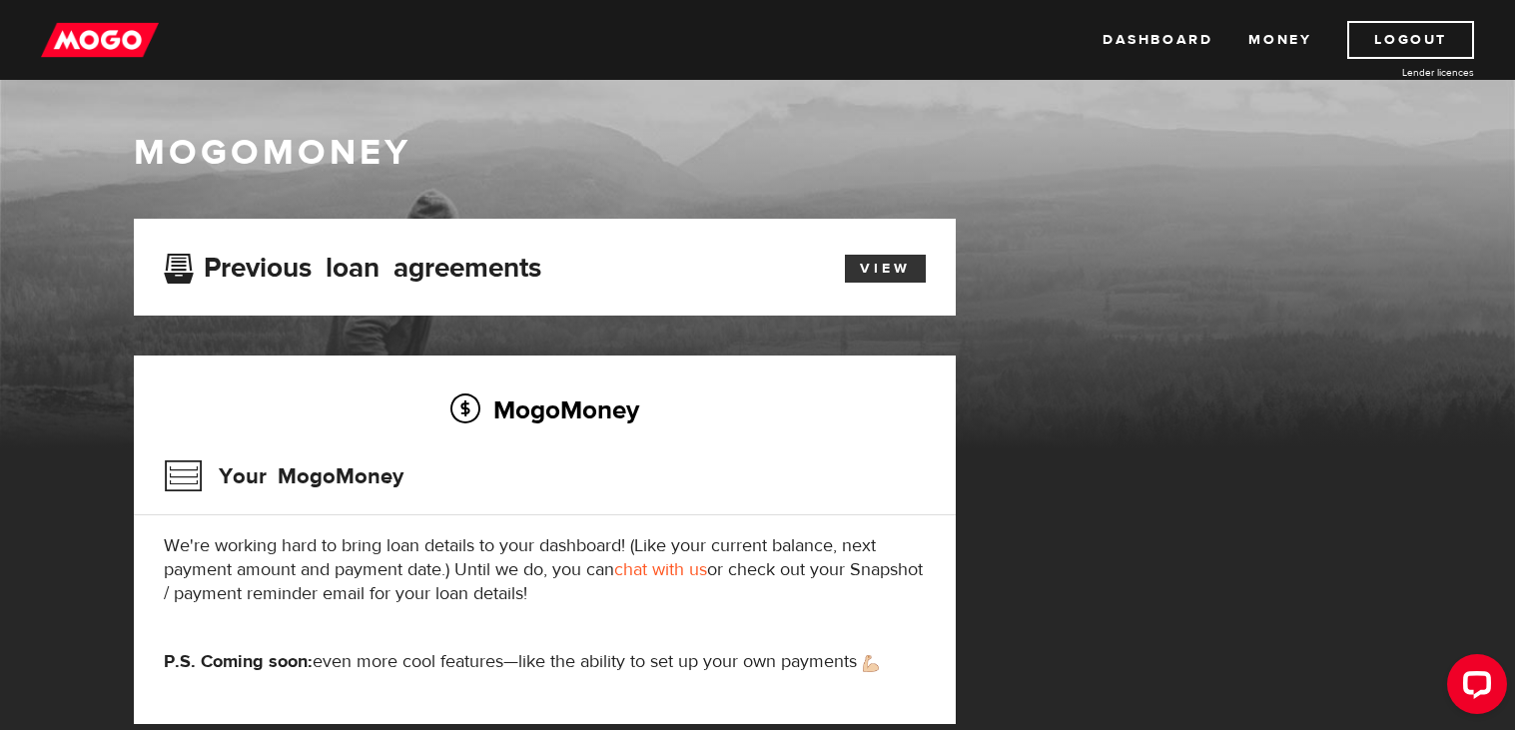
click at [919, 275] on link "View" at bounding box center [885, 269] width 81 height 28
